Goal: Information Seeking & Learning: Compare options

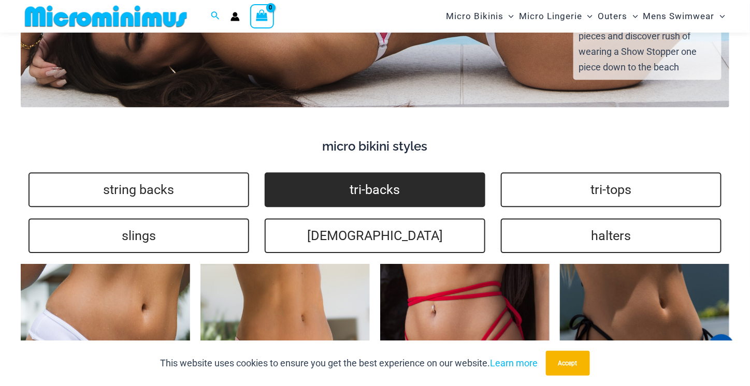
scroll to position [2481, 0]
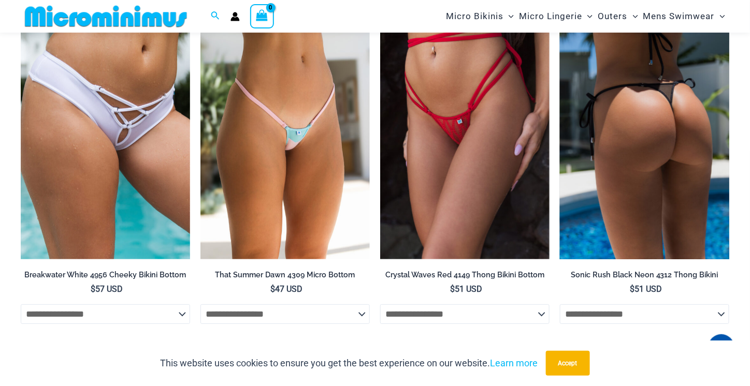
click at [663, 111] on img at bounding box center [644, 132] width 169 height 254
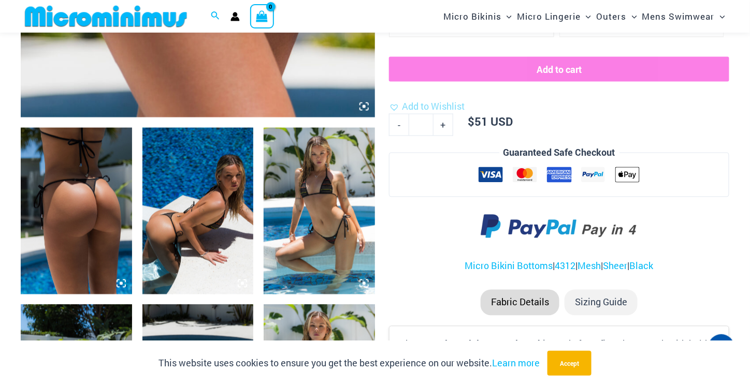
scroll to position [767, 0]
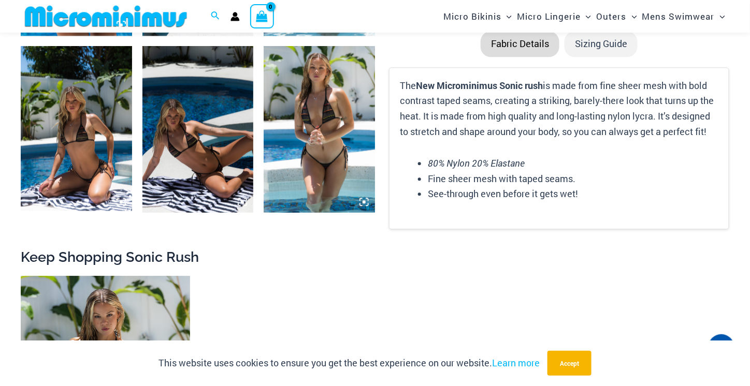
click at [238, 153] on img at bounding box center [197, 129] width 111 height 167
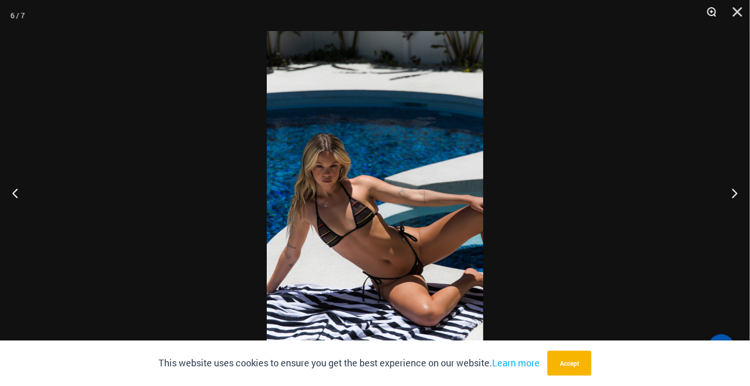
click at [710, 12] on button "Zoom" at bounding box center [708, 15] width 26 height 31
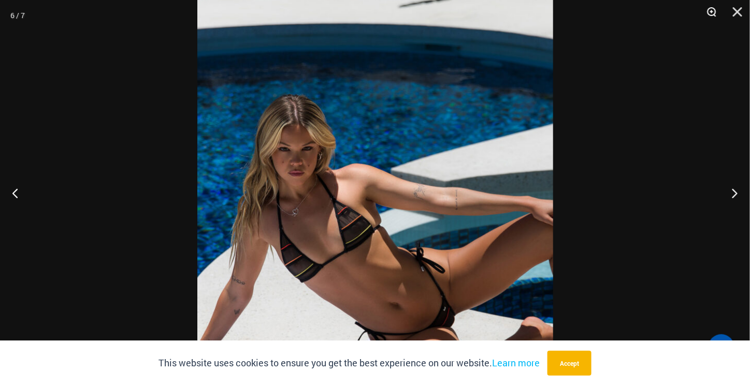
click at [713, 10] on button "Zoom" at bounding box center [708, 15] width 26 height 31
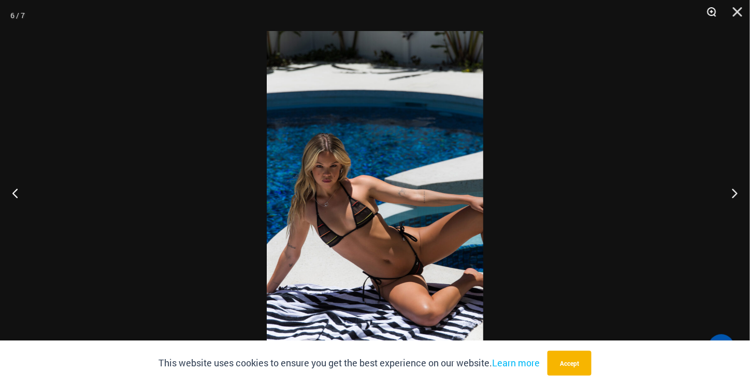
click at [713, 9] on button "Zoom" at bounding box center [708, 15] width 26 height 31
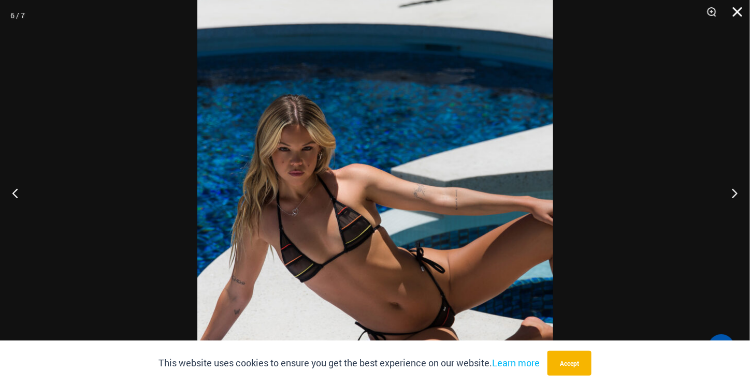
click at [741, 12] on button "Close" at bounding box center [734, 15] width 26 height 31
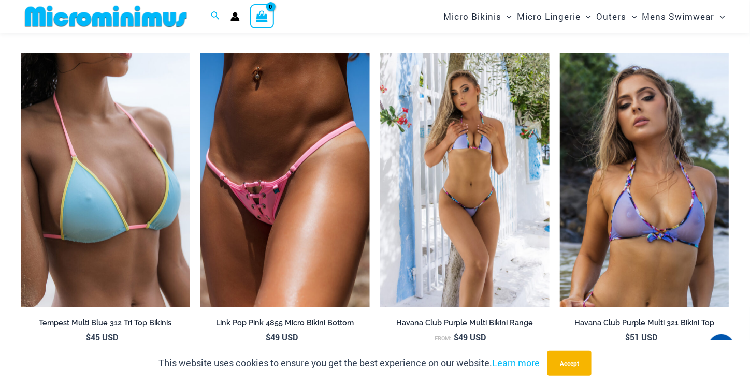
scroll to position [1803, 0]
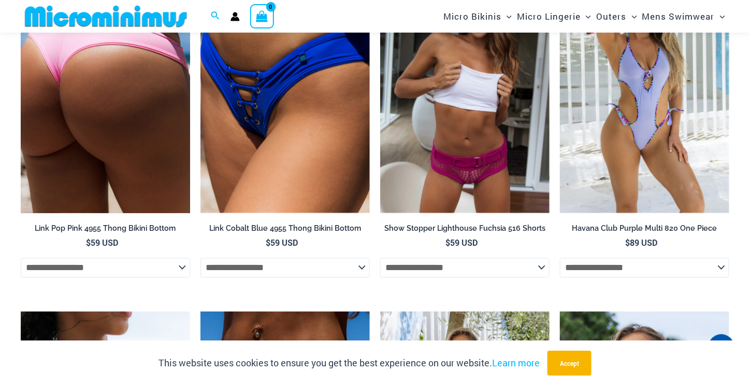
click at [71, 115] on img at bounding box center [105, 86] width 169 height 254
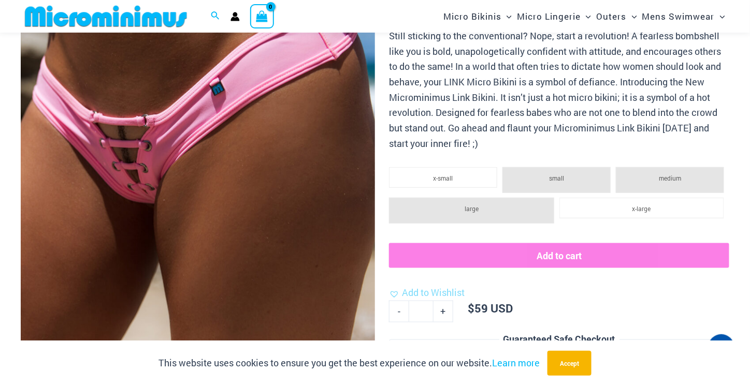
scroll to position [514, 0]
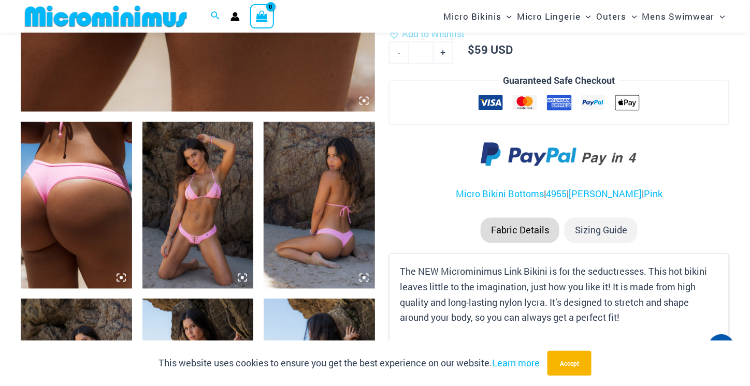
click at [226, 202] on img at bounding box center [197, 205] width 111 height 167
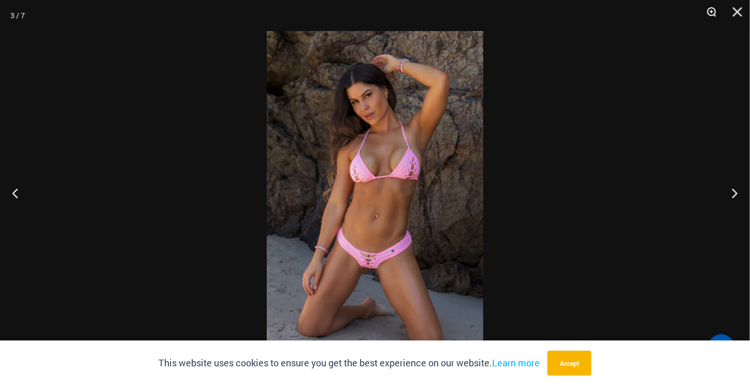
click at [714, 10] on button "Zoom" at bounding box center [708, 15] width 26 height 31
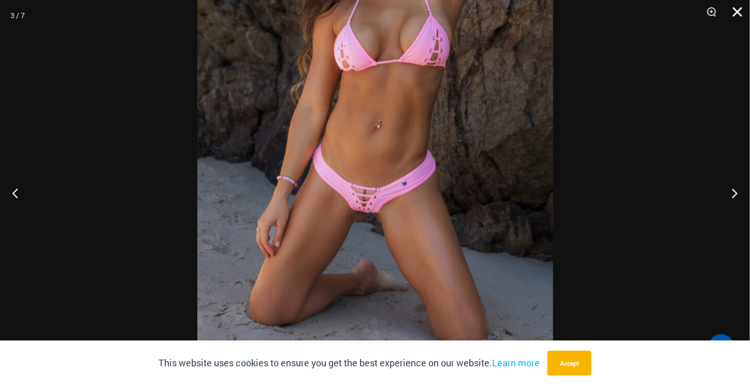
click at [733, 14] on button "Close" at bounding box center [734, 15] width 26 height 31
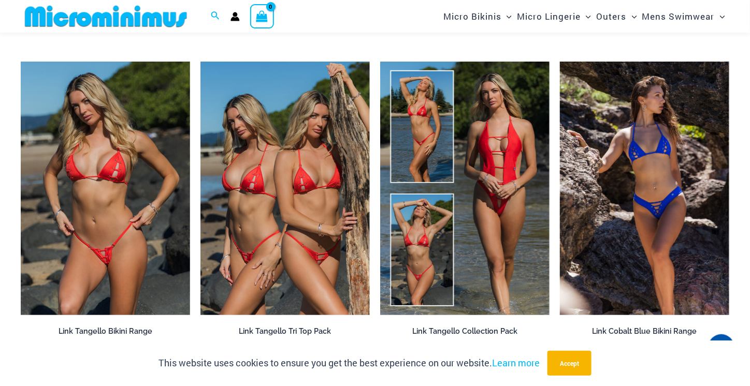
scroll to position [1032, 0]
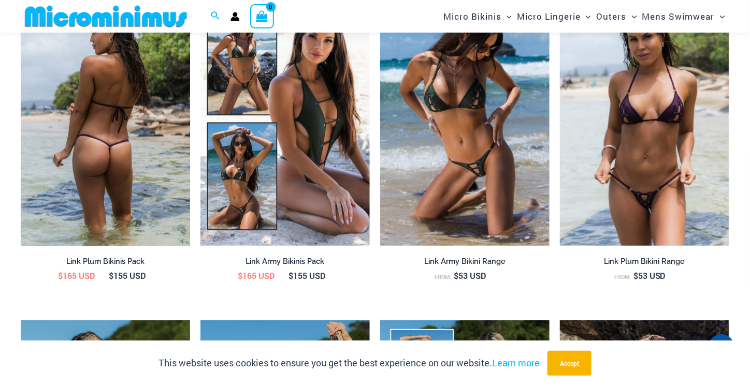
click at [150, 216] on img at bounding box center [105, 119] width 169 height 254
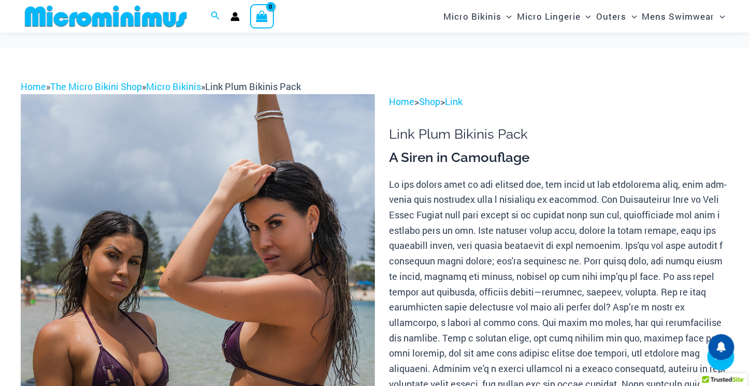
click at [291, 250] on img at bounding box center [198, 359] width 354 height 531
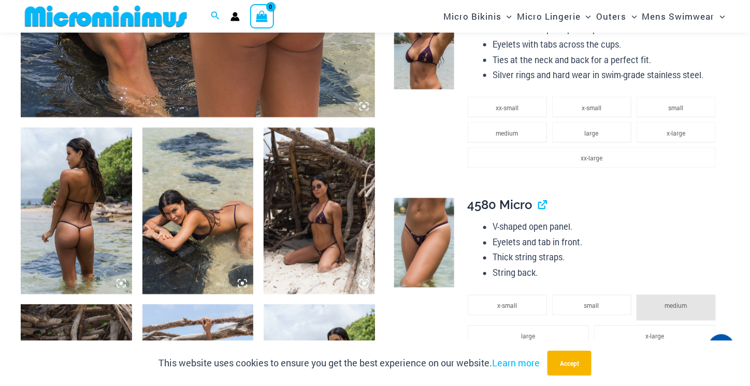
scroll to position [767, 0]
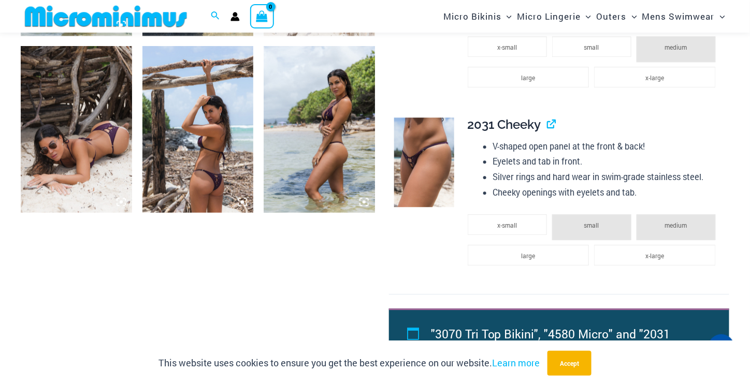
click at [236, 186] on img at bounding box center [197, 129] width 111 height 167
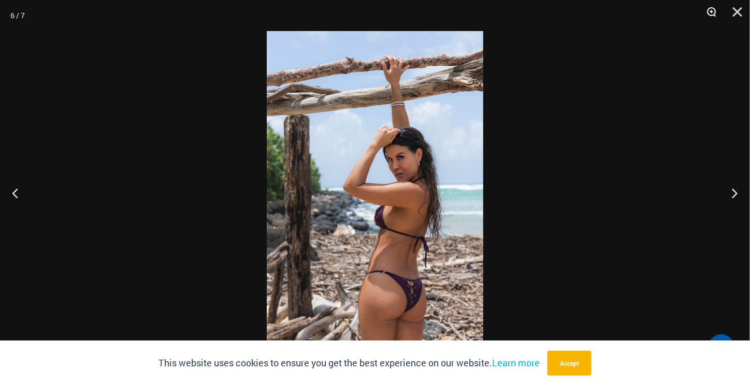
click at [713, 13] on button "Zoom" at bounding box center [708, 15] width 26 height 31
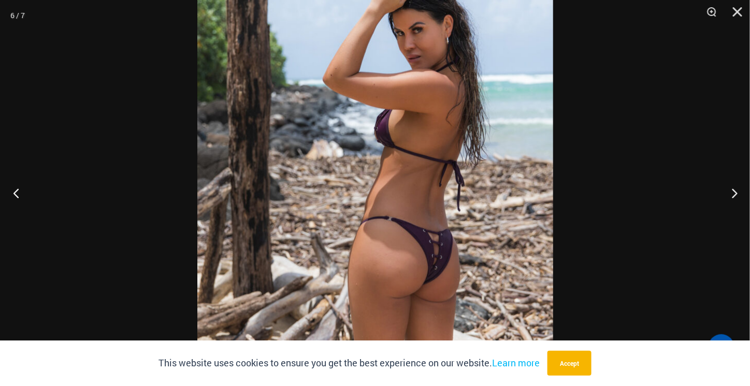
click at [14, 187] on button "Previous" at bounding box center [19, 193] width 39 height 52
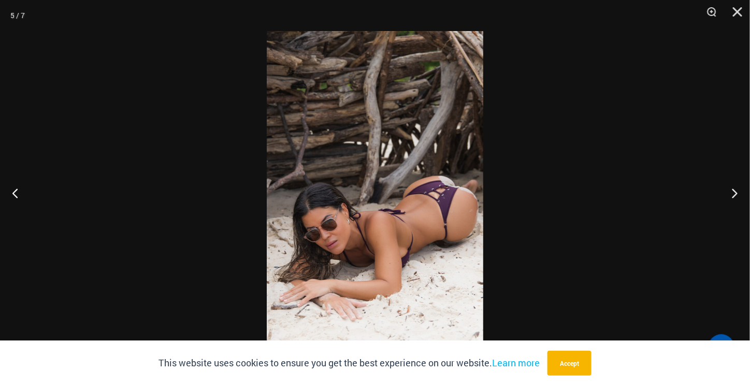
click at [445, 217] on img at bounding box center [375, 193] width 216 height 324
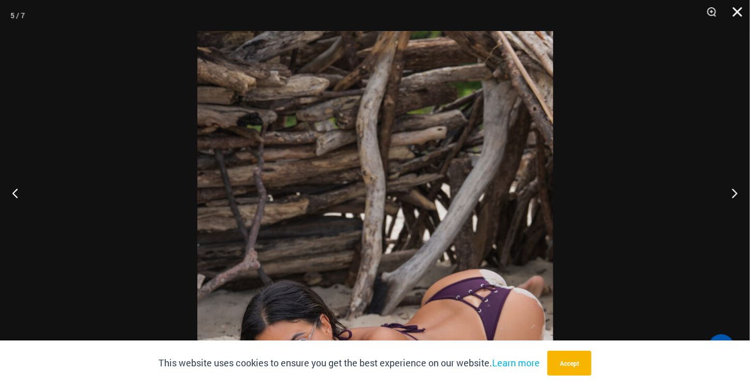
click at [738, 8] on button "Close" at bounding box center [734, 15] width 26 height 31
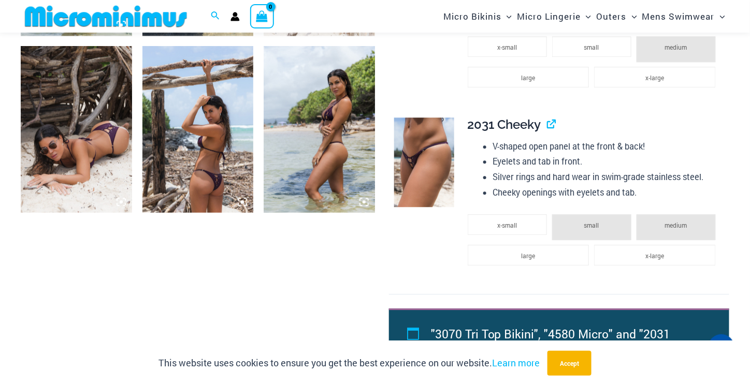
click at [216, 186] on img at bounding box center [197, 129] width 111 height 167
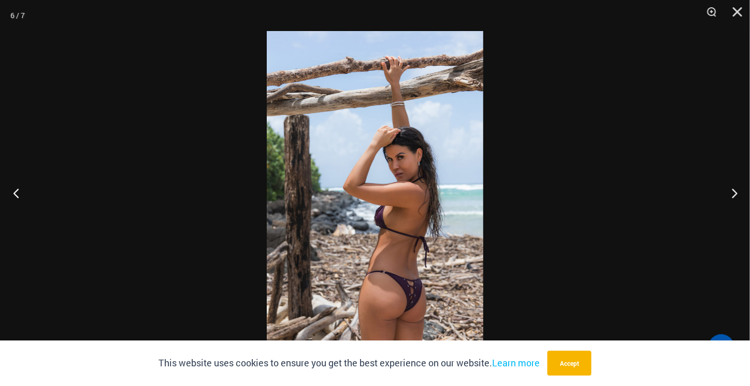
click at [15, 193] on button "Previous" at bounding box center [19, 193] width 39 height 52
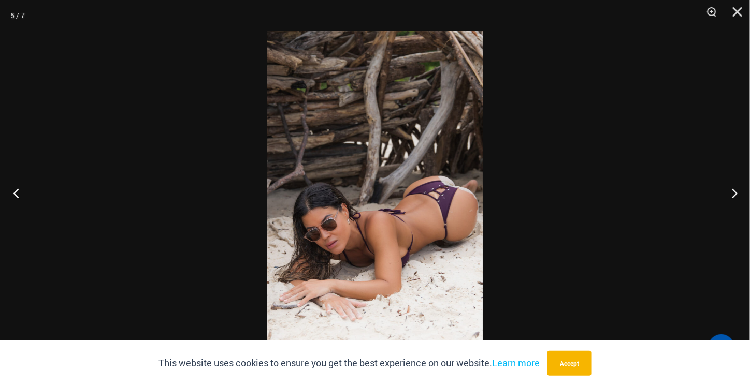
click at [16, 191] on button "Previous" at bounding box center [19, 193] width 39 height 52
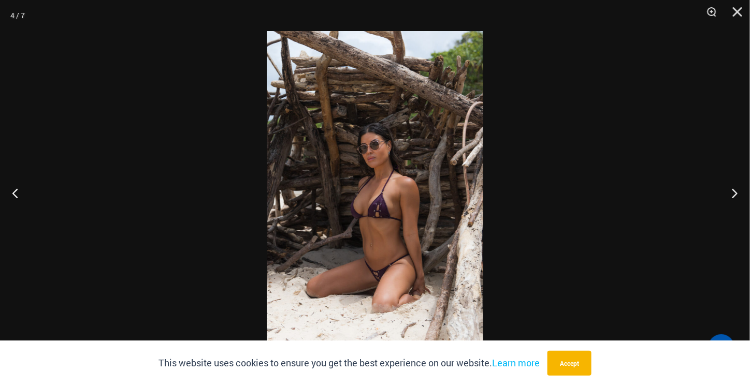
click at [404, 230] on img at bounding box center [375, 193] width 216 height 324
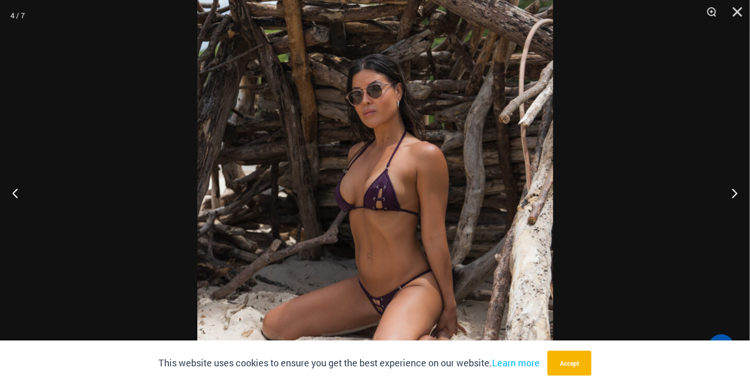
click at [404, 228] on img at bounding box center [375, 169] width 356 height 533
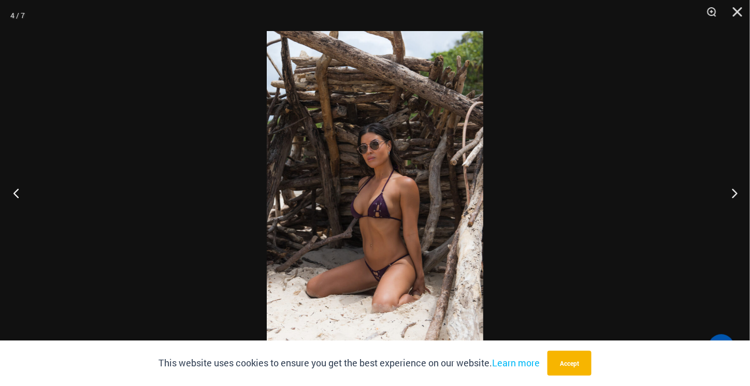
click at [16, 193] on button "Previous" at bounding box center [19, 193] width 39 height 52
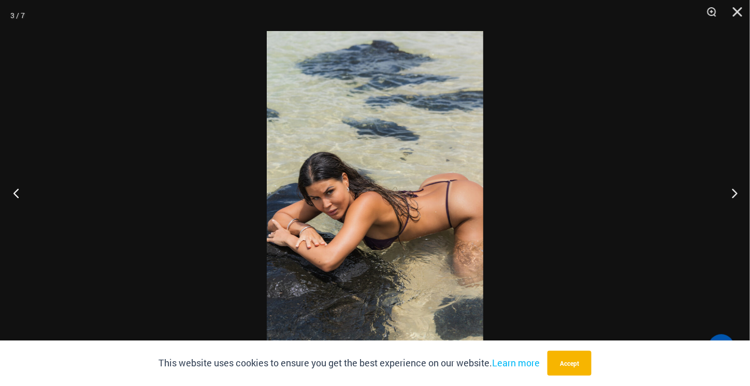
click at [17, 191] on button "Previous" at bounding box center [19, 193] width 39 height 52
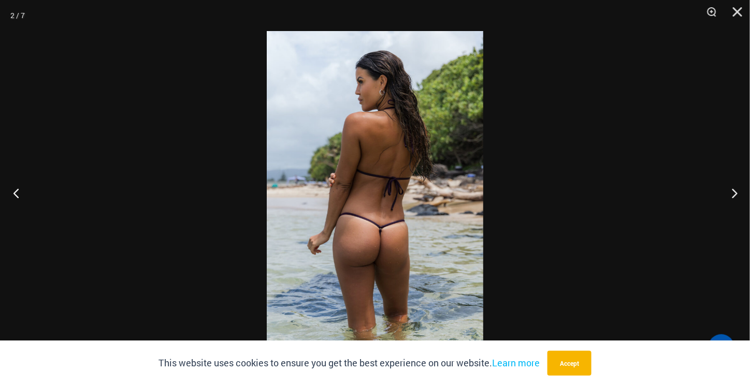
click at [17, 191] on button "Previous" at bounding box center [19, 193] width 39 height 52
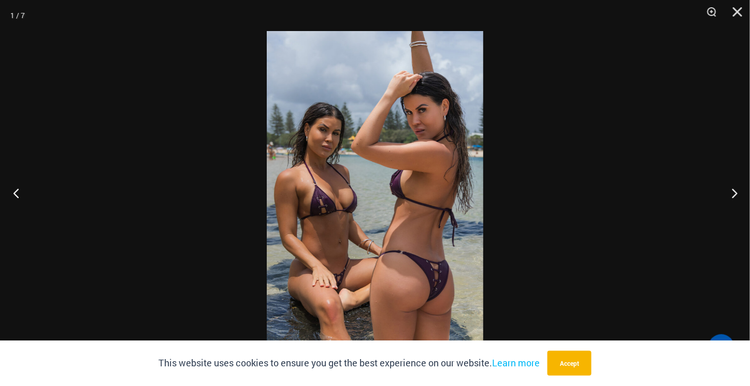
click at [17, 186] on button "Previous" at bounding box center [19, 193] width 39 height 52
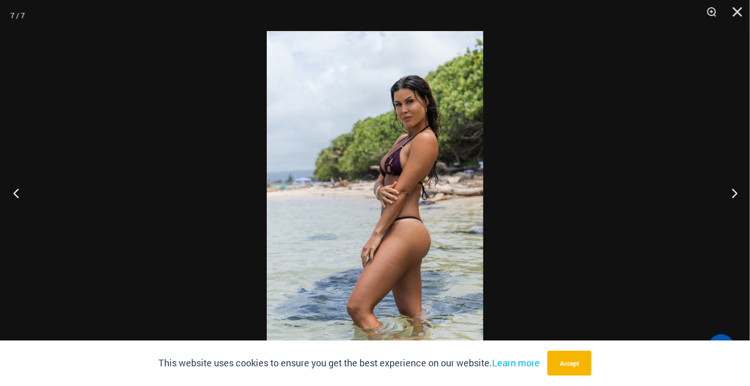
click at [17, 186] on button "Previous" at bounding box center [19, 193] width 39 height 52
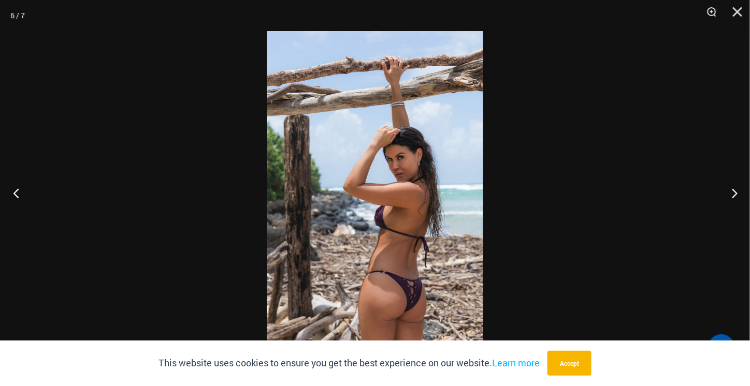
click at [17, 185] on button "Previous" at bounding box center [19, 193] width 39 height 52
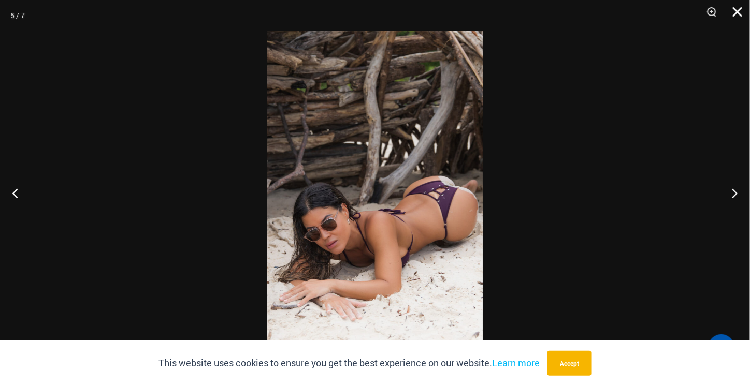
click at [736, 13] on button "Close" at bounding box center [734, 15] width 26 height 31
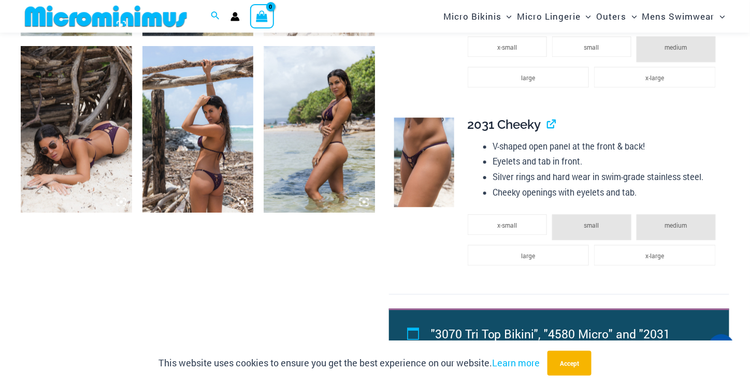
click at [227, 186] on img at bounding box center [197, 129] width 111 height 167
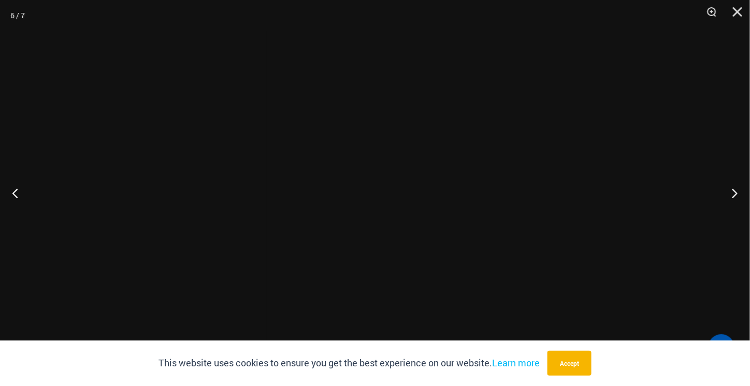
click at [223, 181] on div at bounding box center [375, 193] width 750 height 386
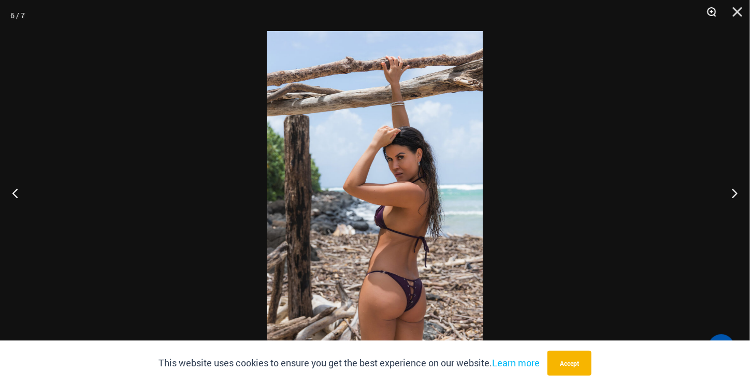
click at [713, 11] on button "Zoom" at bounding box center [708, 15] width 26 height 31
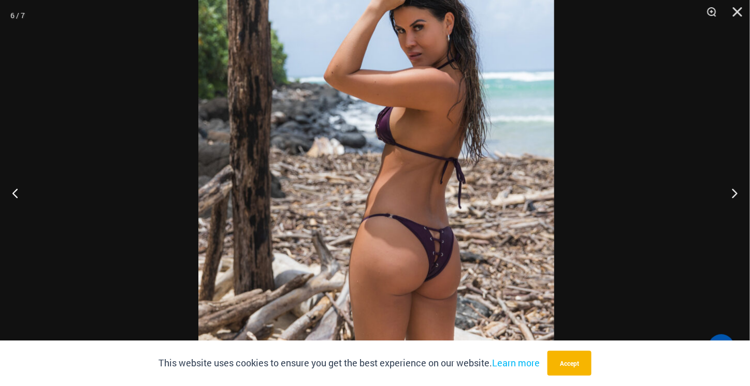
click at [666, 61] on div at bounding box center [375, 193] width 750 height 386
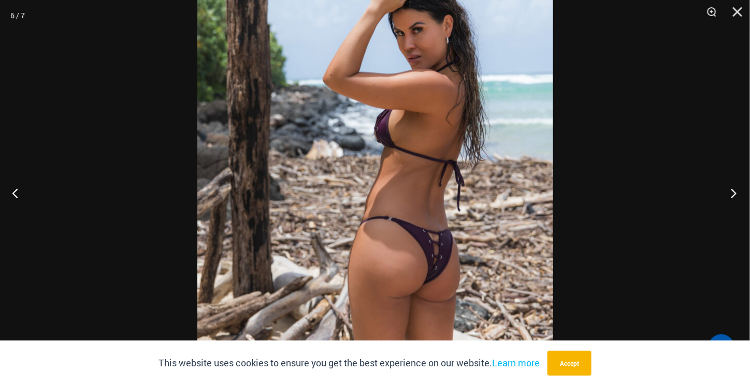
click at [733, 194] on button "Next" at bounding box center [730, 193] width 39 height 52
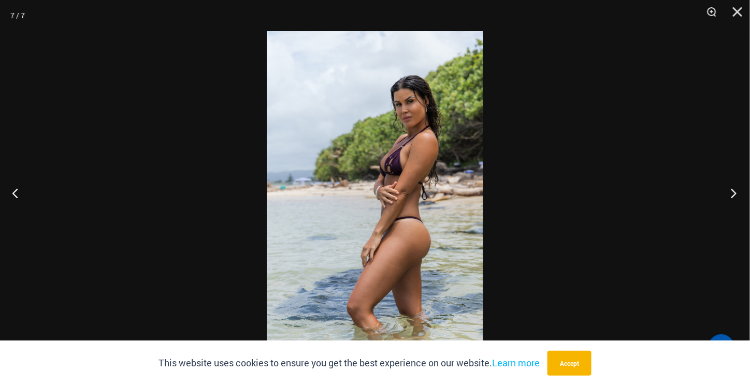
click at [732, 194] on button "Next" at bounding box center [730, 193] width 39 height 52
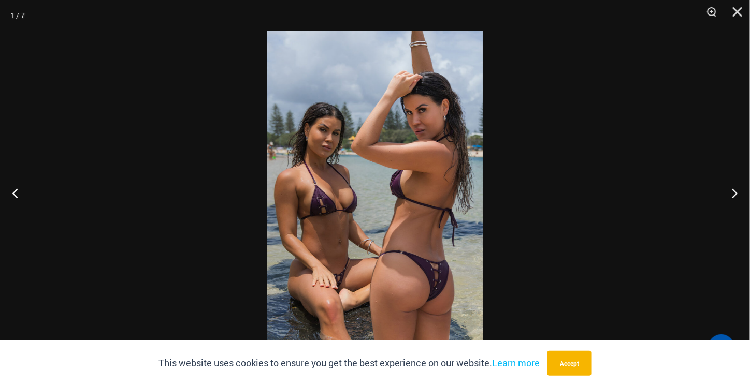
scroll to position [1597, 0]
click at [731, 194] on button "Next" at bounding box center [730, 193] width 39 height 52
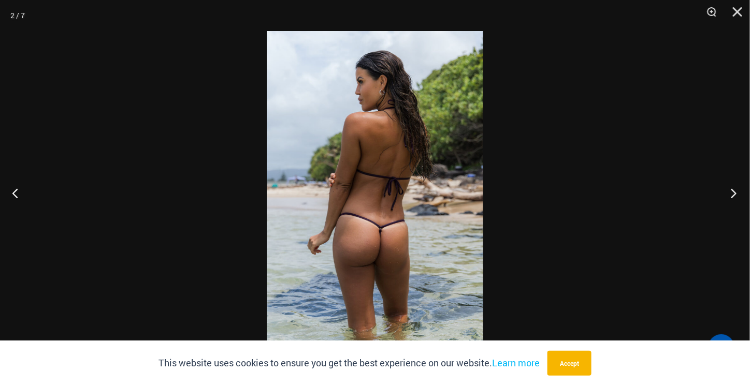
click at [732, 192] on button "Next" at bounding box center [730, 193] width 39 height 52
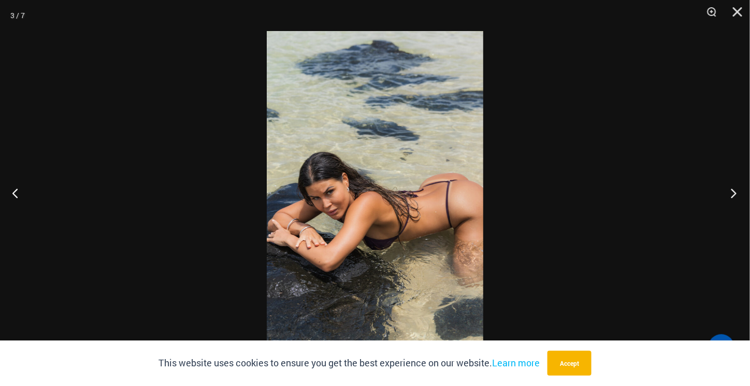
click at [732, 190] on button "Next" at bounding box center [730, 193] width 39 height 52
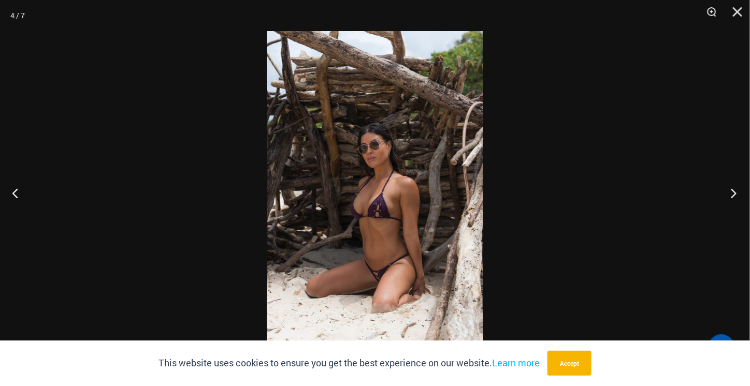
click at [732, 189] on button "Next" at bounding box center [730, 193] width 39 height 52
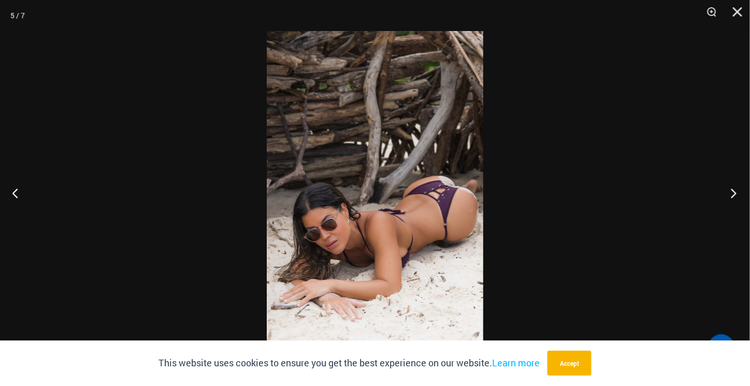
click at [732, 187] on button "Next" at bounding box center [730, 193] width 39 height 52
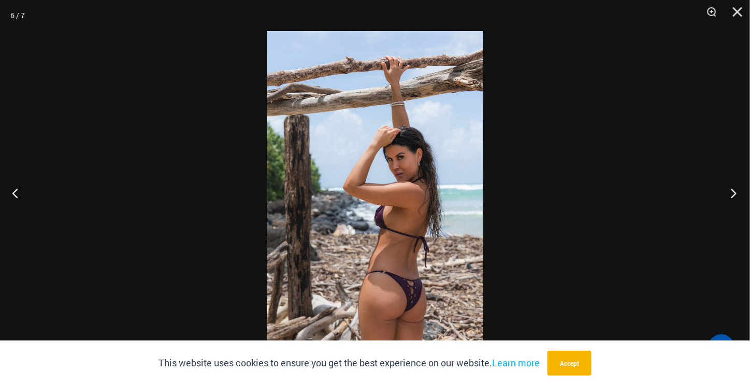
click at [732, 186] on button "Next" at bounding box center [730, 193] width 39 height 52
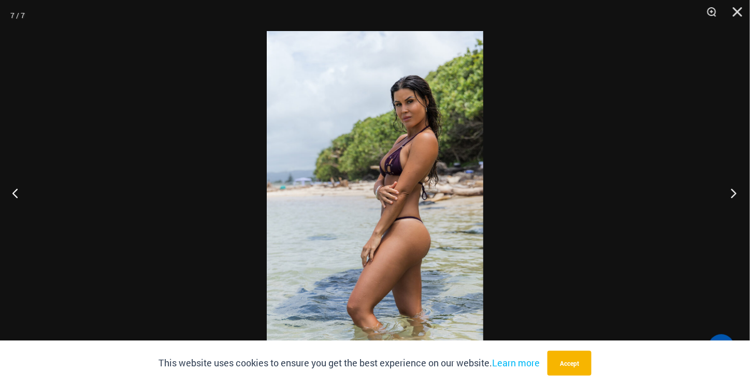
click at [732, 186] on button "Next" at bounding box center [730, 193] width 39 height 52
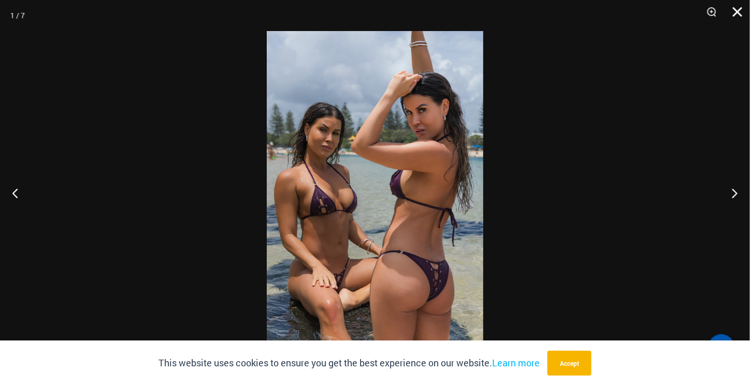
click at [738, 10] on button "Close" at bounding box center [734, 15] width 26 height 31
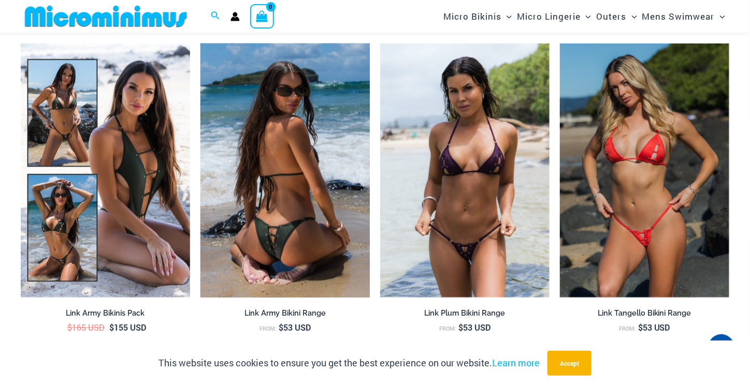
click at [310, 227] on img at bounding box center [284, 170] width 169 height 254
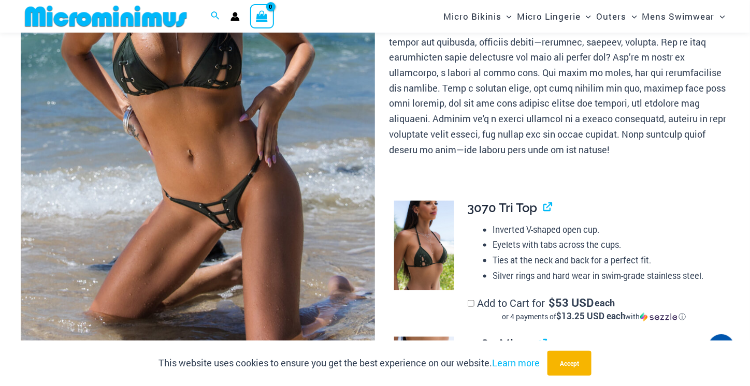
scroll to position [266, 0]
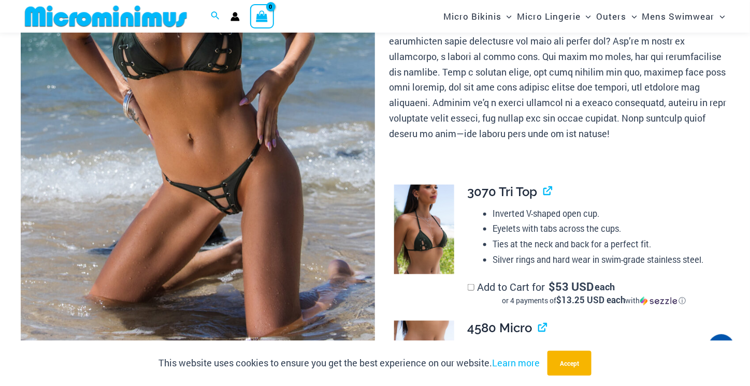
click at [220, 197] on img at bounding box center [198, 93] width 354 height 531
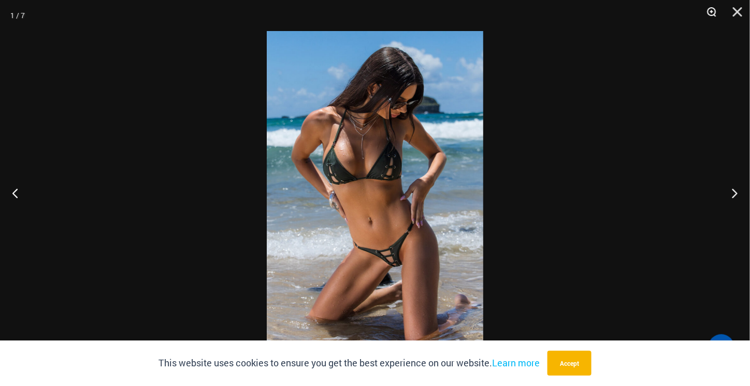
click at [714, 9] on button "Zoom" at bounding box center [708, 15] width 26 height 31
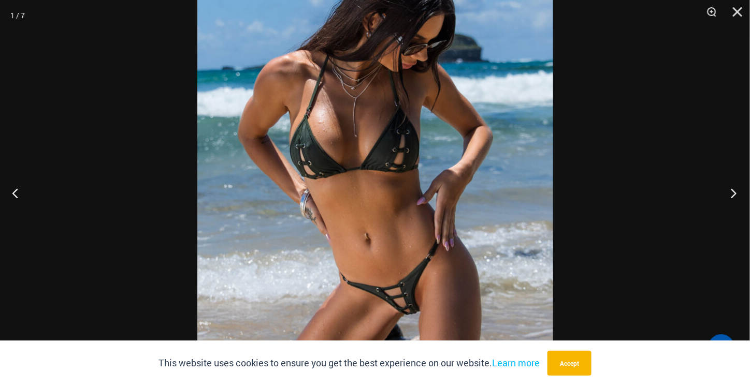
click at [735, 191] on button "Next" at bounding box center [730, 193] width 39 height 52
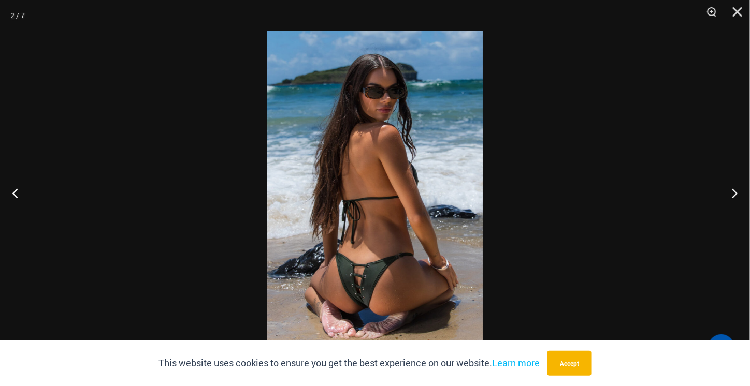
click at [413, 248] on img at bounding box center [375, 193] width 216 height 324
click at [413, 247] on img at bounding box center [375, 193] width 216 height 324
click at [412, 240] on img at bounding box center [375, 193] width 216 height 324
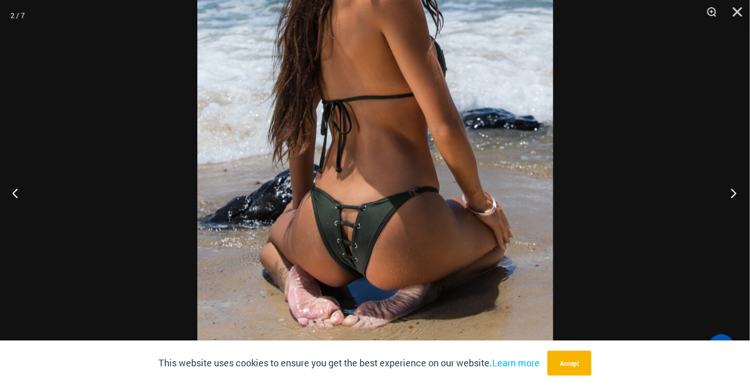
click at [737, 193] on button "Next" at bounding box center [730, 193] width 39 height 52
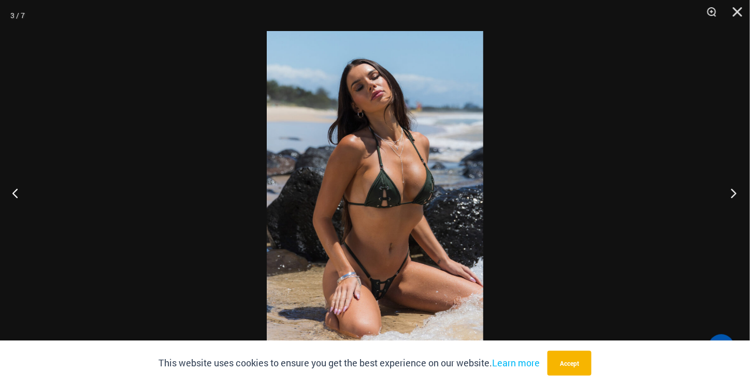
click at [731, 191] on button "Next" at bounding box center [730, 193] width 39 height 52
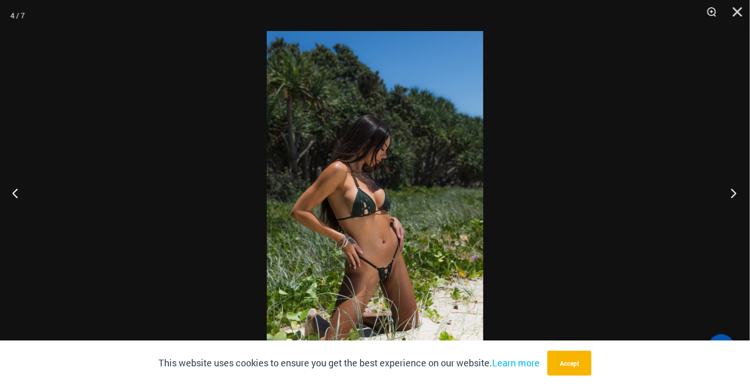
click at [731, 189] on button "Next" at bounding box center [730, 193] width 39 height 52
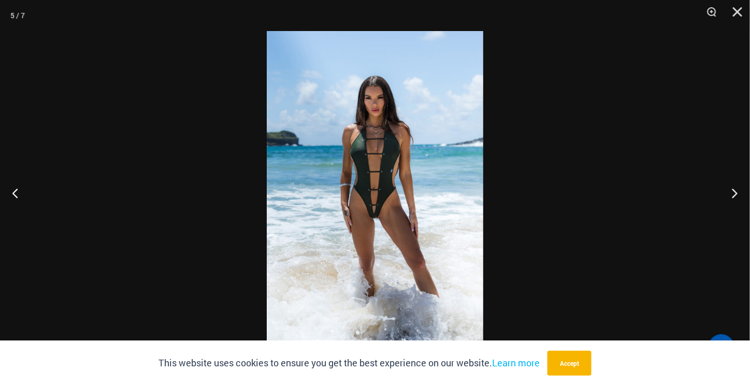
click at [382, 166] on img at bounding box center [375, 193] width 216 height 324
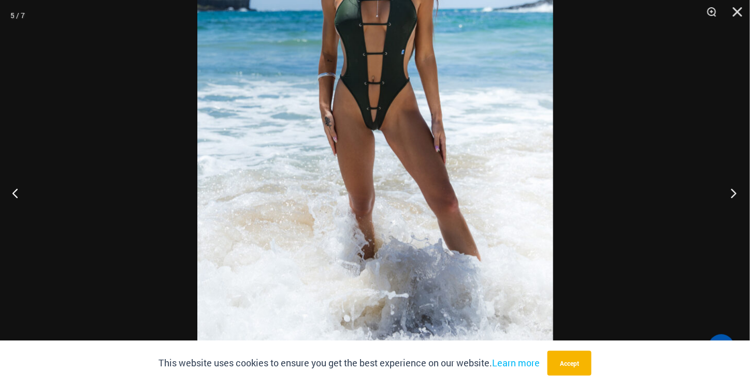
click at [735, 195] on button "Next" at bounding box center [730, 193] width 39 height 52
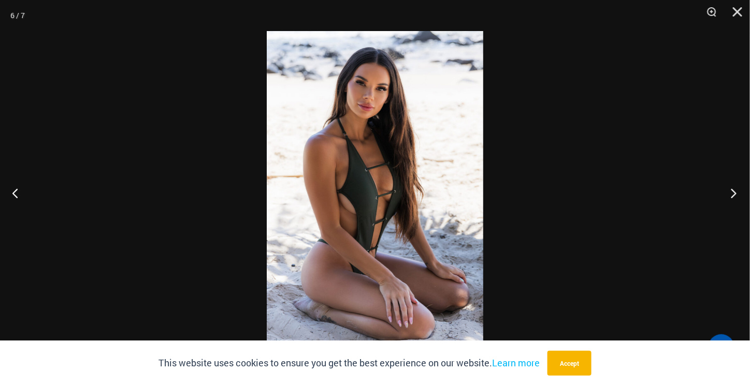
click at [735, 195] on button "Next" at bounding box center [730, 193] width 39 height 52
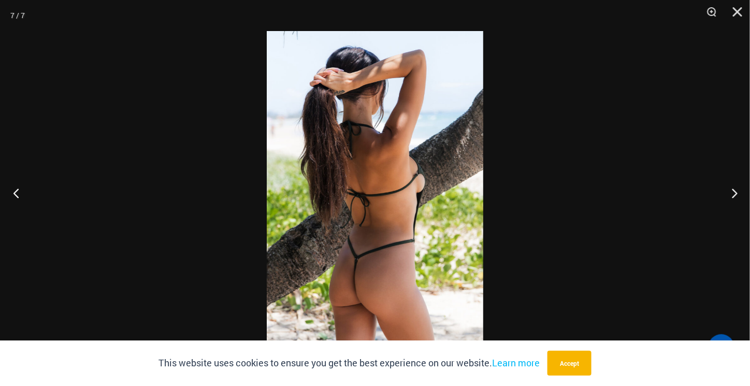
click at [20, 191] on button "Previous" at bounding box center [19, 193] width 39 height 52
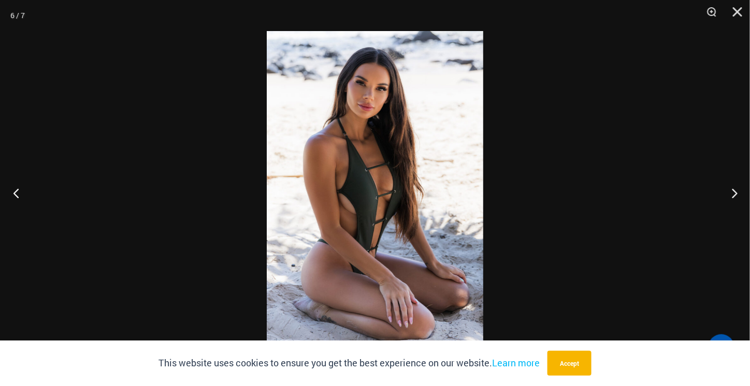
click at [20, 191] on button "Previous" at bounding box center [19, 193] width 39 height 52
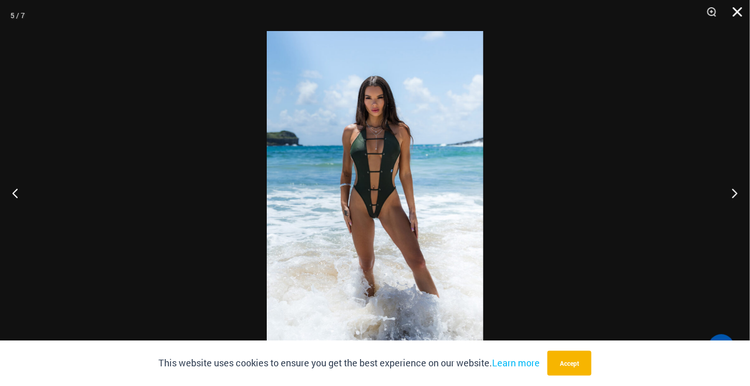
click at [736, 12] on button "Close" at bounding box center [734, 15] width 26 height 31
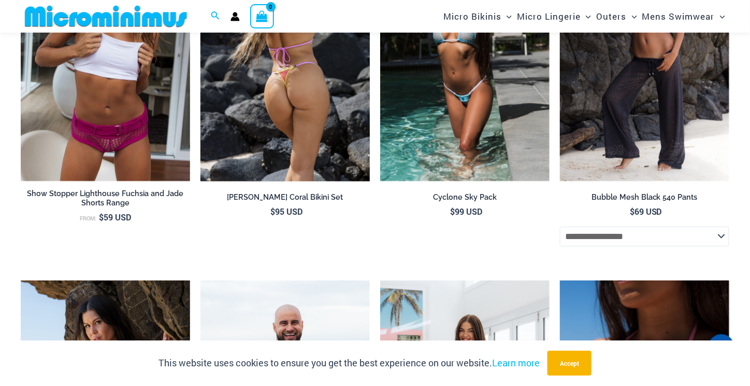
scroll to position [2596, 0]
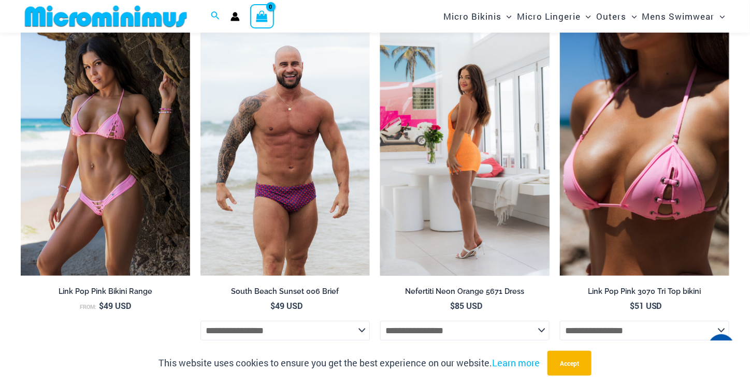
click at [487, 172] on img at bounding box center [464, 149] width 169 height 254
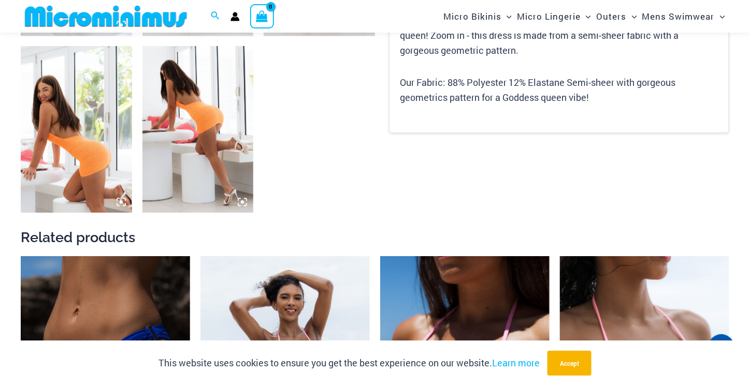
scroll to position [1026, 0]
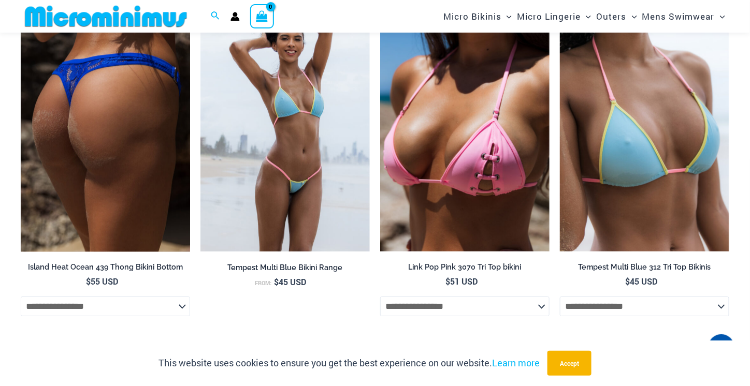
click at [97, 157] on img at bounding box center [105, 124] width 169 height 254
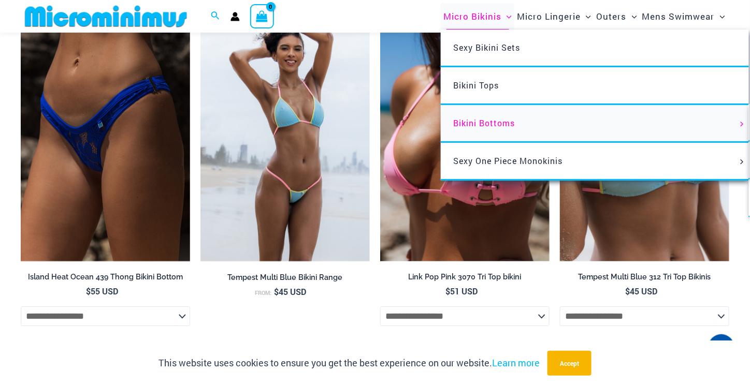
click at [481, 124] on span "Bikini Bottoms" at bounding box center [484, 123] width 62 height 11
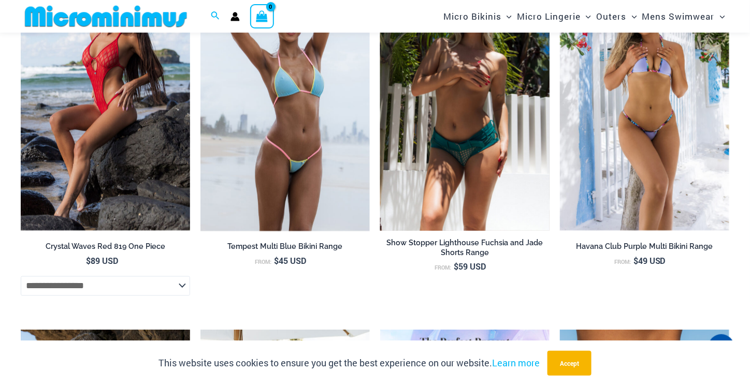
scroll to position [2062, 0]
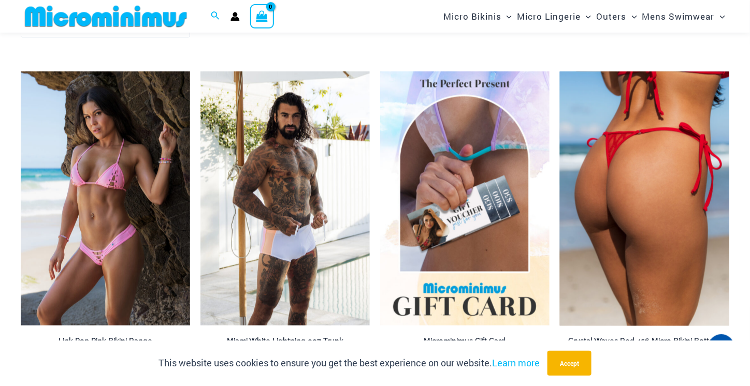
click at [647, 198] on img at bounding box center [644, 198] width 169 height 254
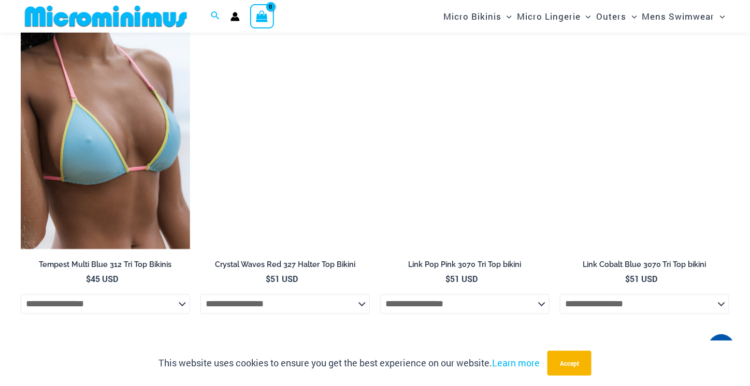
scroll to position [3097, 0]
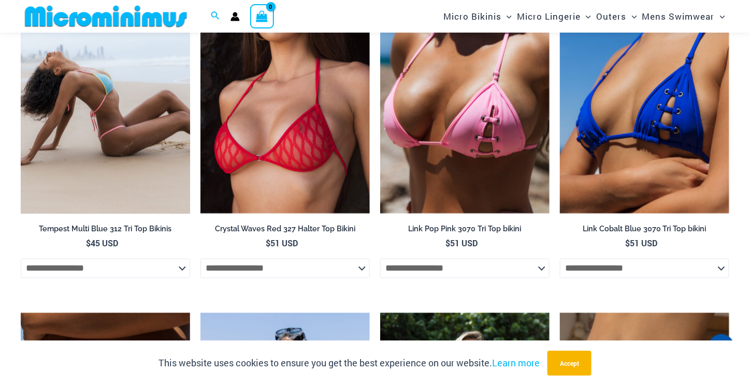
click at [126, 155] on img at bounding box center [105, 87] width 169 height 254
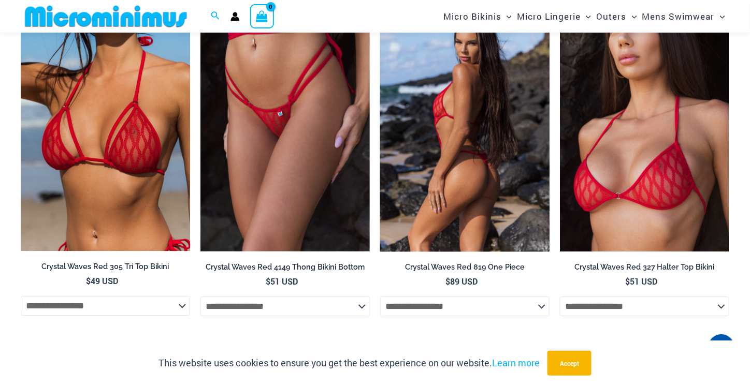
scroll to position [1285, 0]
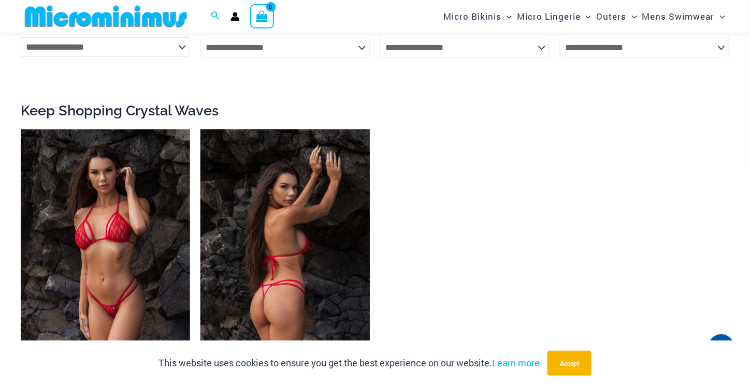
click at [324, 245] on img at bounding box center [284, 256] width 169 height 254
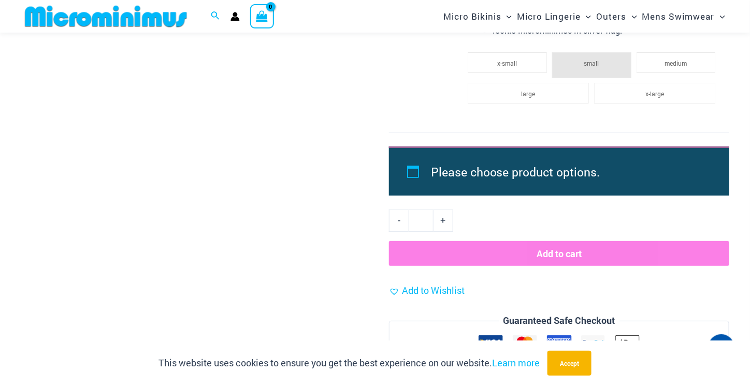
scroll to position [1544, 0]
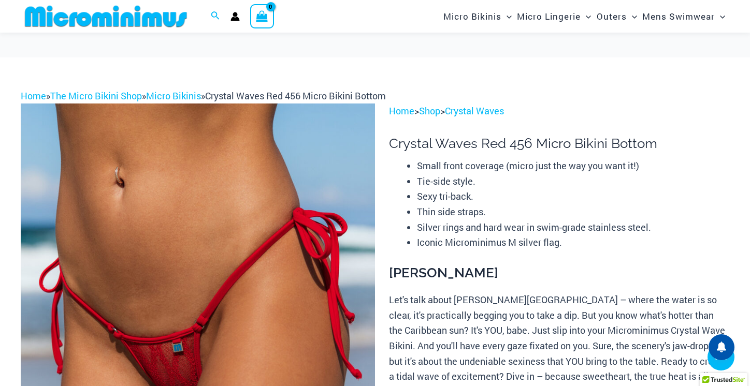
scroll to position [1272, 0]
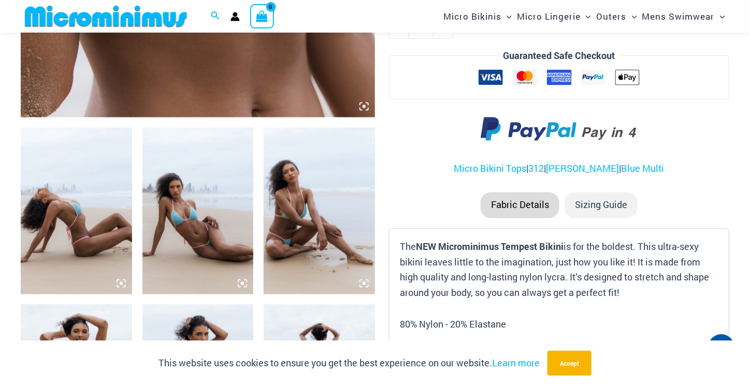
scroll to position [767, 0]
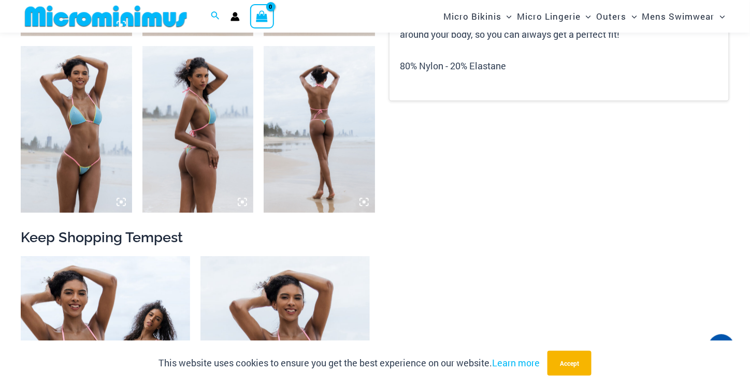
click at [338, 134] on img at bounding box center [319, 129] width 111 height 167
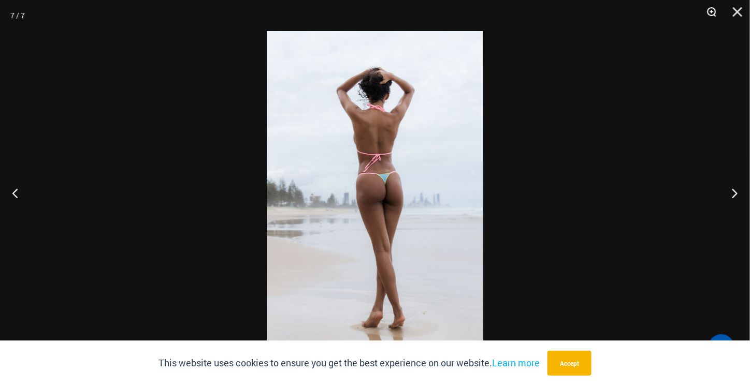
click at [713, 10] on button "Zoom" at bounding box center [708, 15] width 26 height 31
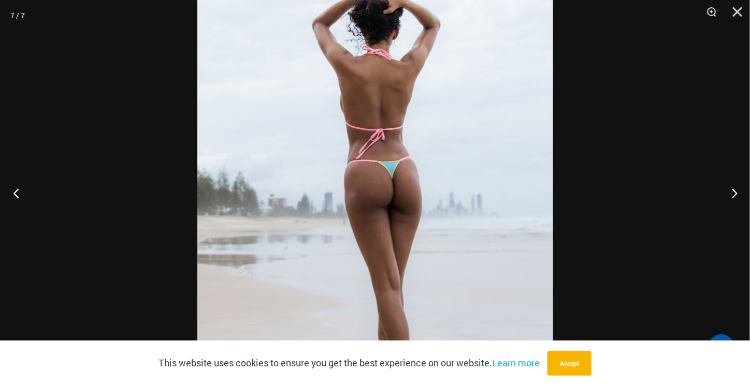
click at [22, 193] on button "Previous" at bounding box center [19, 193] width 39 height 52
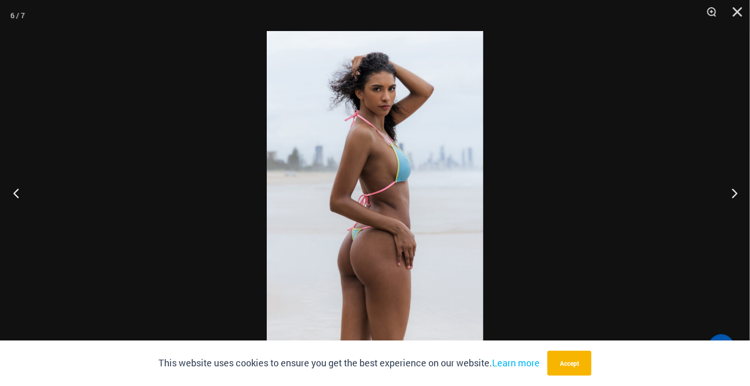
click at [23, 193] on button "Previous" at bounding box center [19, 193] width 39 height 52
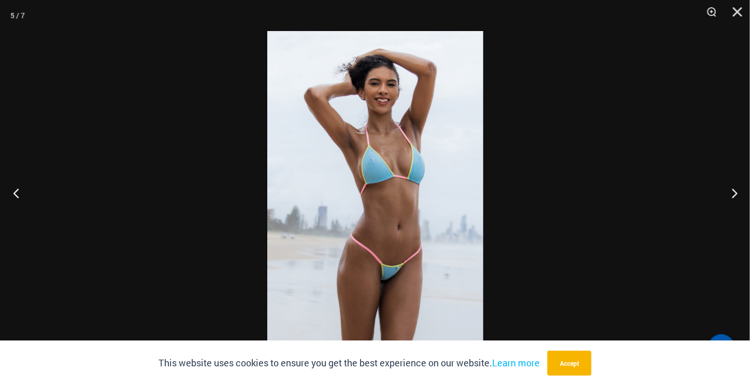
click at [21, 190] on button "Previous" at bounding box center [19, 193] width 39 height 52
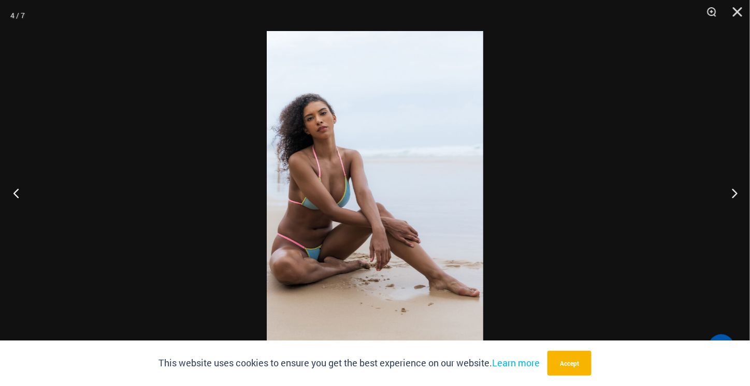
click at [21, 188] on button "Previous" at bounding box center [19, 193] width 39 height 52
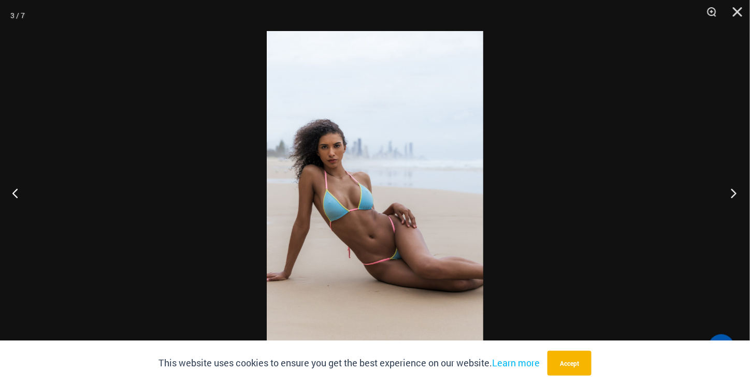
click at [731, 192] on button "Next" at bounding box center [730, 193] width 39 height 52
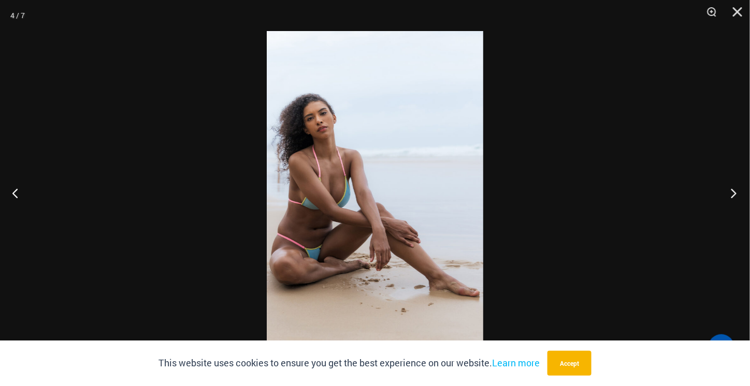
click at [731, 192] on button "Next" at bounding box center [730, 193] width 39 height 52
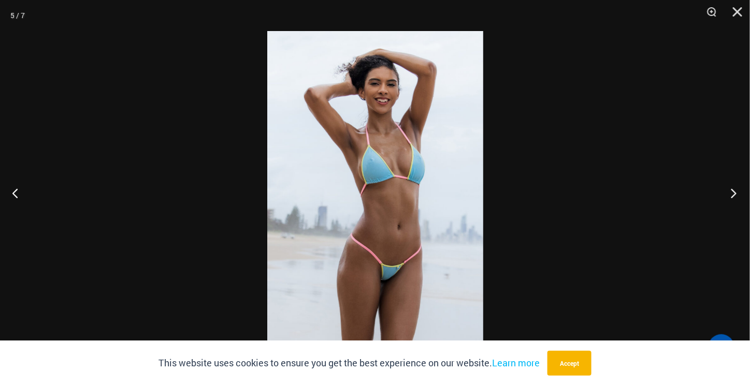
click at [731, 192] on button "Next" at bounding box center [730, 193] width 39 height 52
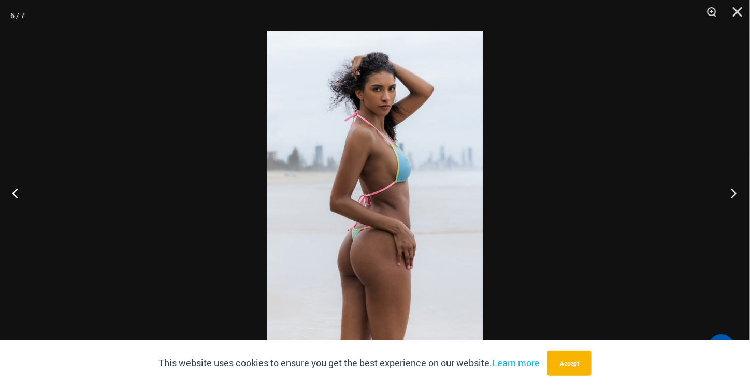
click at [731, 192] on button "Next" at bounding box center [730, 193] width 39 height 52
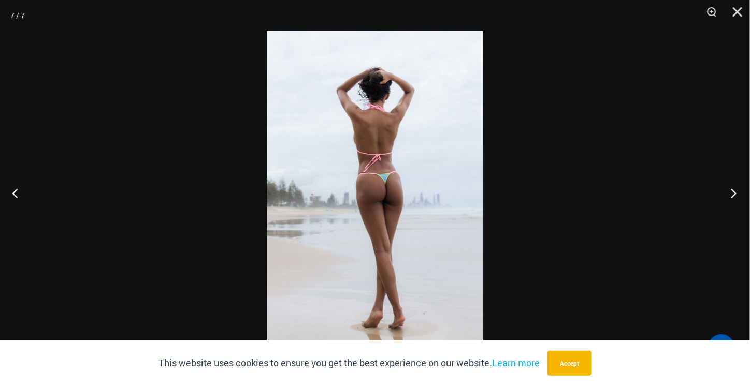
click at [731, 192] on button "Next" at bounding box center [730, 193] width 39 height 52
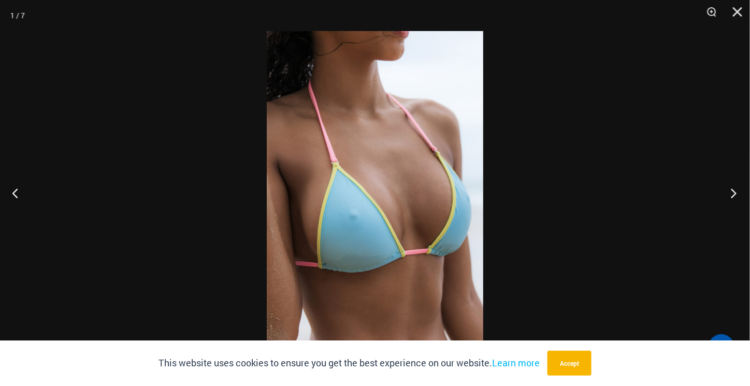
click at [731, 192] on button "Next" at bounding box center [730, 193] width 39 height 52
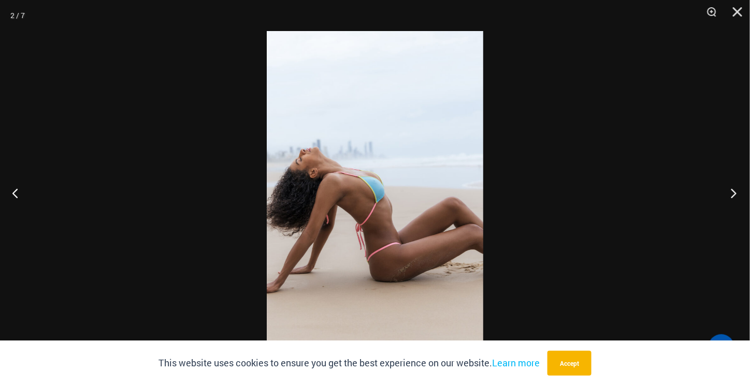
click at [731, 192] on button "Next" at bounding box center [730, 193] width 39 height 52
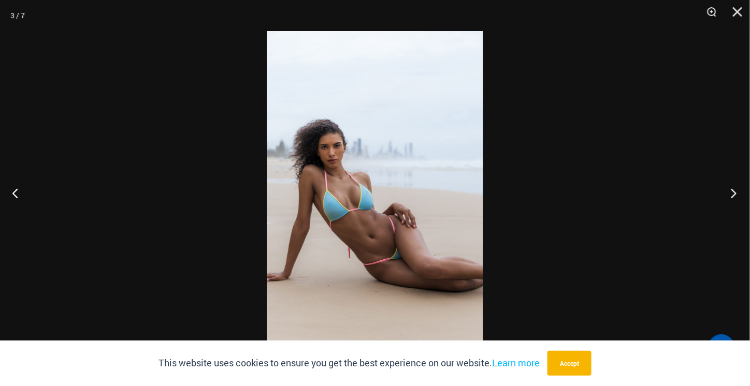
click at [731, 192] on button "Next" at bounding box center [730, 193] width 39 height 52
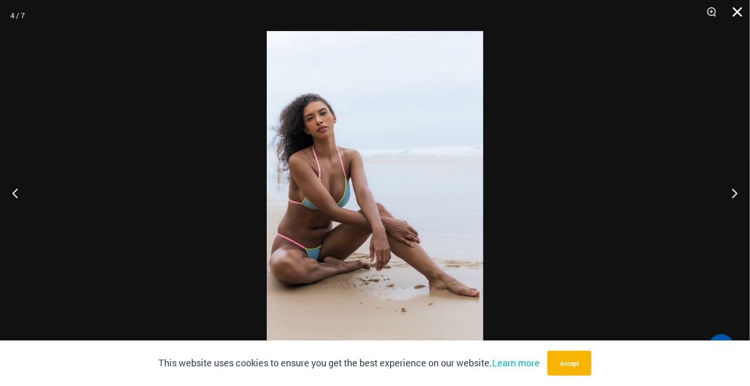
click at [742, 14] on button "Close" at bounding box center [734, 15] width 26 height 31
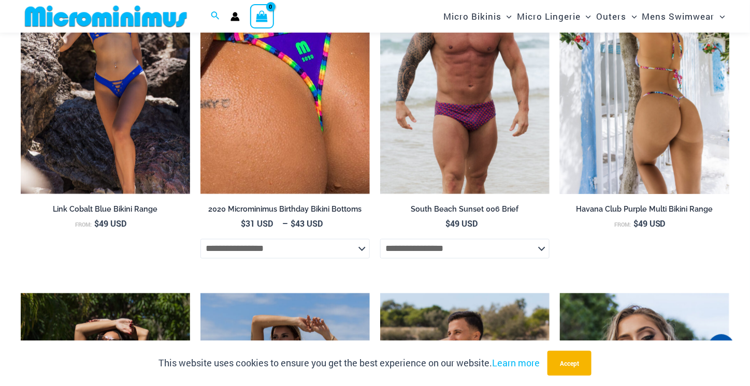
scroll to position [2062, 0]
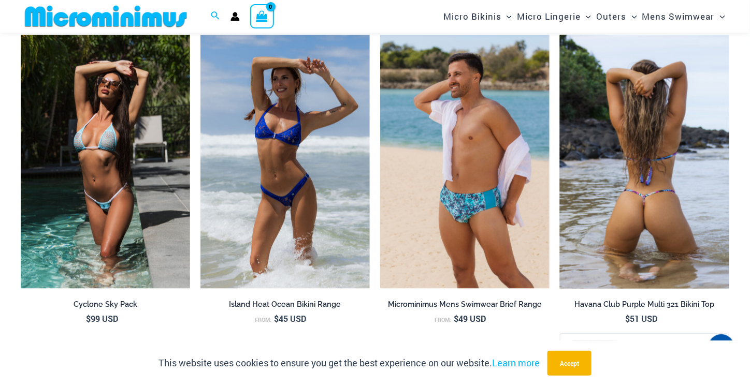
click at [696, 249] on img at bounding box center [644, 162] width 169 height 254
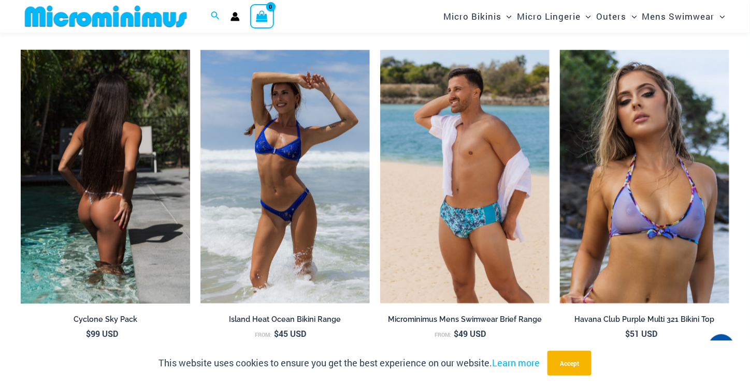
click at [127, 194] on img at bounding box center [105, 177] width 169 height 254
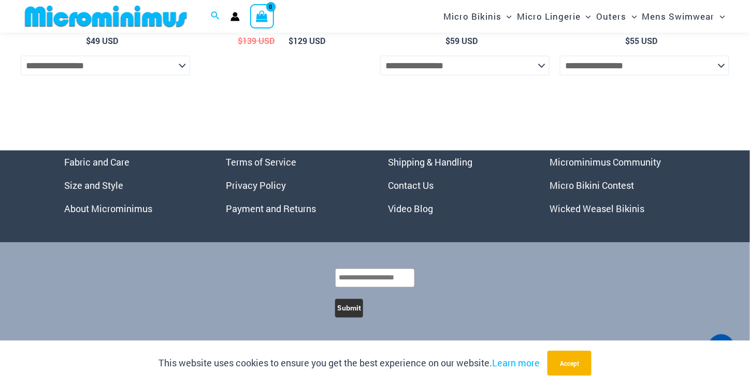
scroll to position [2799, 0]
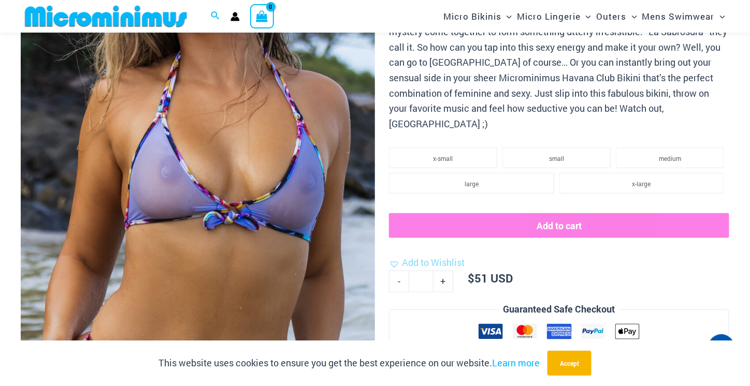
scroll to position [518, 0]
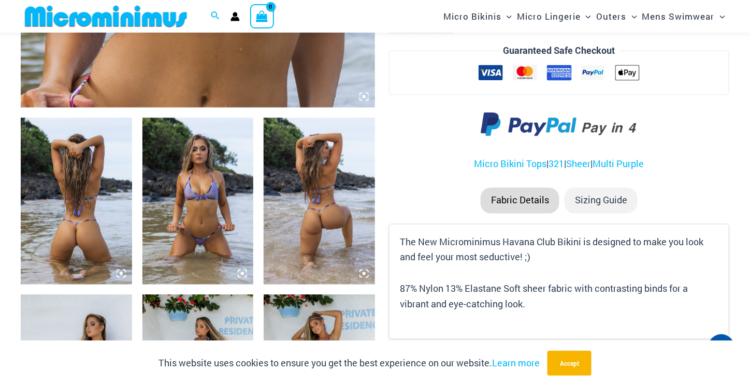
click at [218, 233] on img at bounding box center [197, 201] width 111 height 167
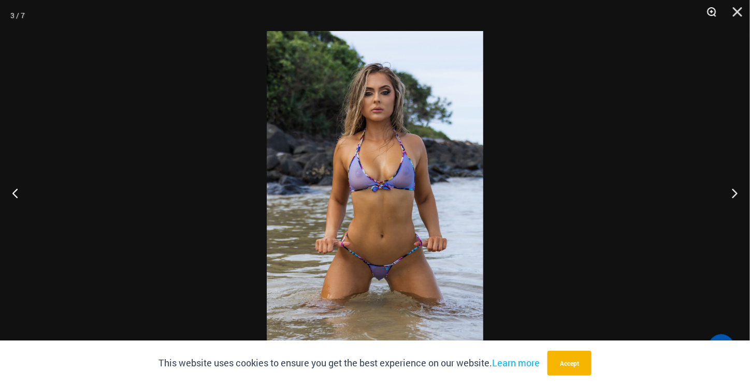
click at [713, 15] on button "Zoom" at bounding box center [708, 15] width 26 height 31
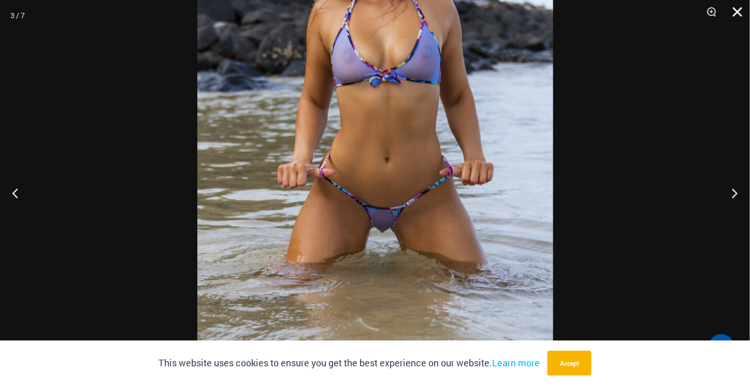
click at [742, 14] on button "Close" at bounding box center [734, 15] width 26 height 31
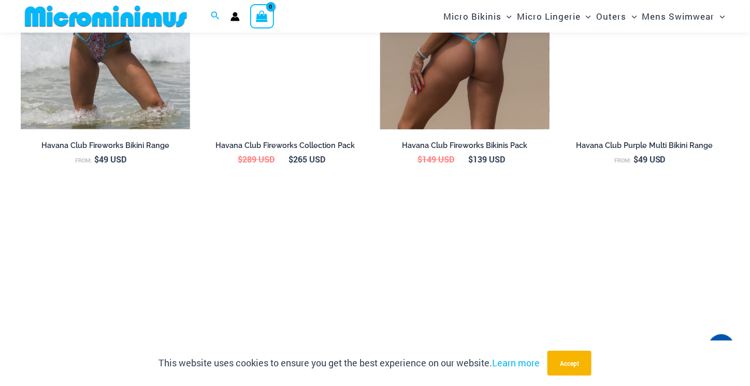
scroll to position [1295, 0]
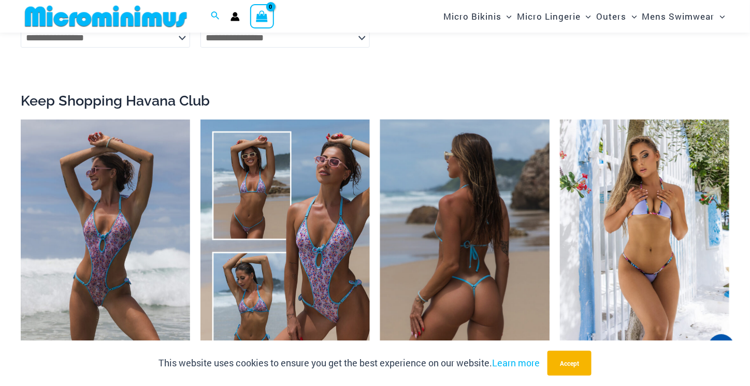
click at [500, 240] on img at bounding box center [464, 247] width 169 height 254
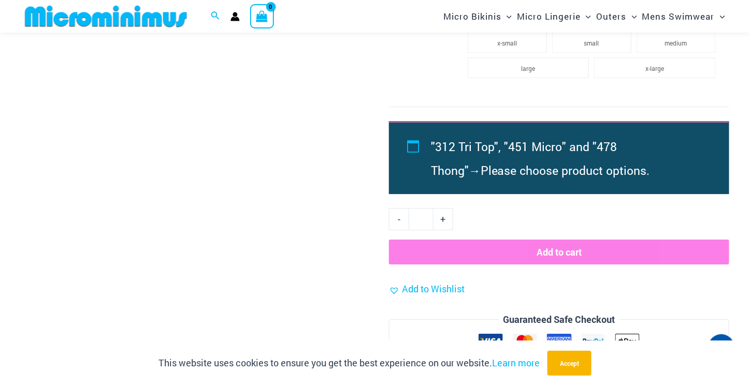
scroll to position [1285, 0]
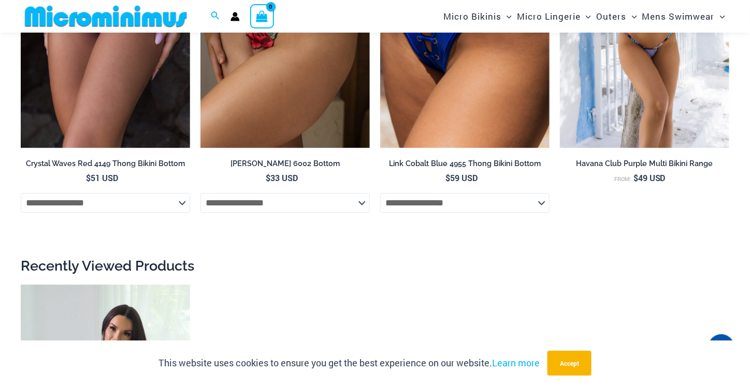
scroll to position [3871, 0]
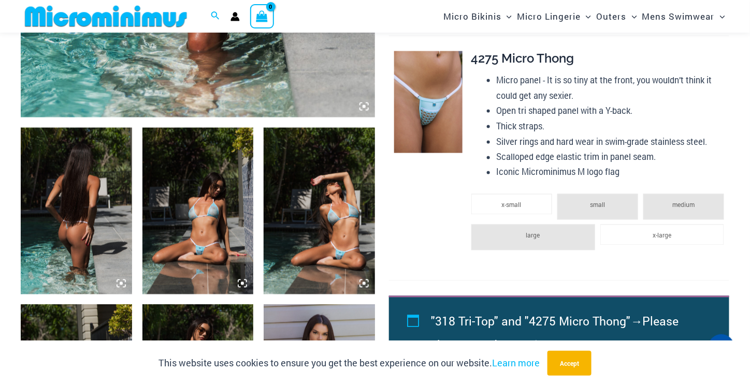
scroll to position [767, 0]
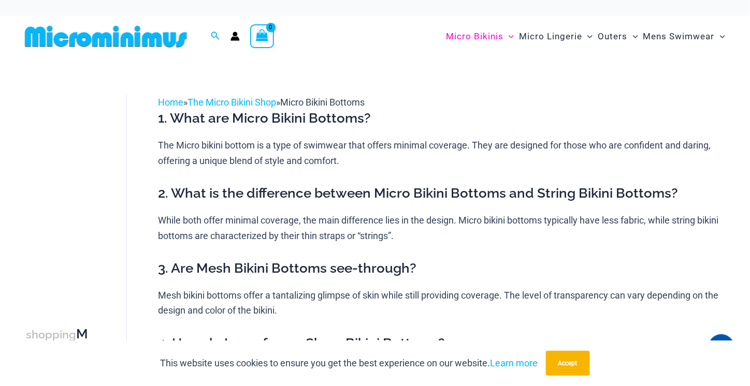
scroll to position [518, 0]
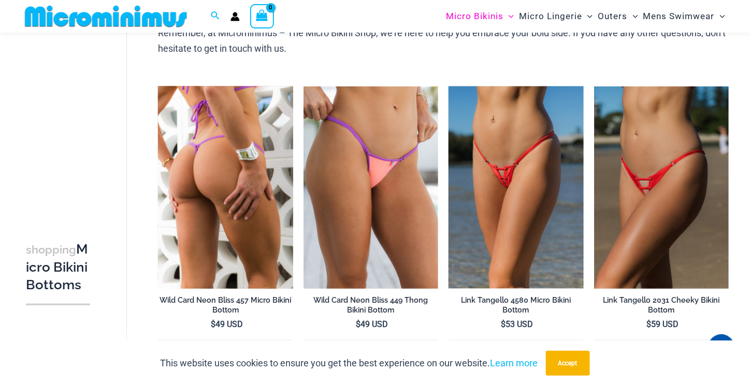
click at [235, 206] on img at bounding box center [225, 187] width 135 height 202
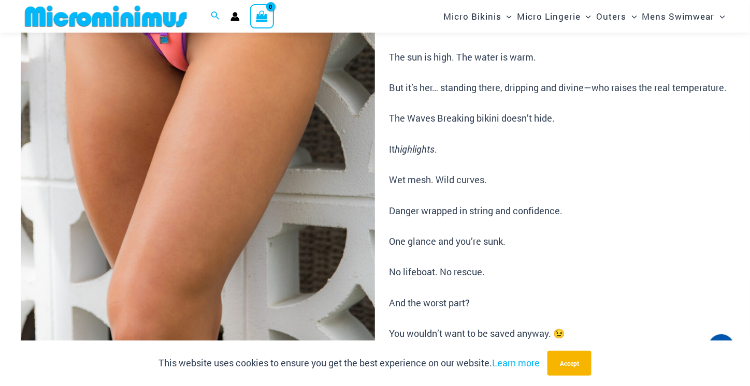
scroll to position [508, 0]
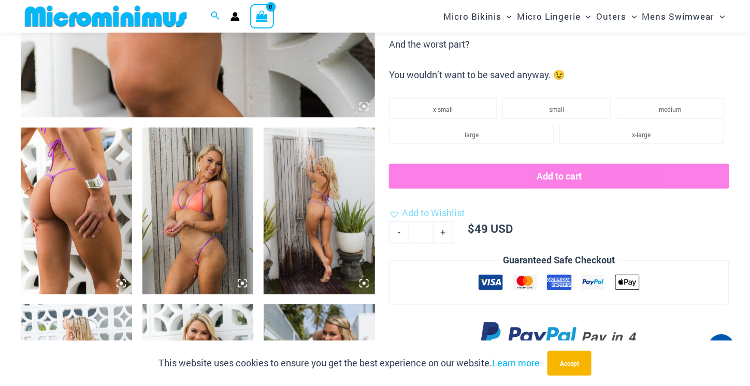
click at [208, 254] on img at bounding box center [197, 211] width 111 height 167
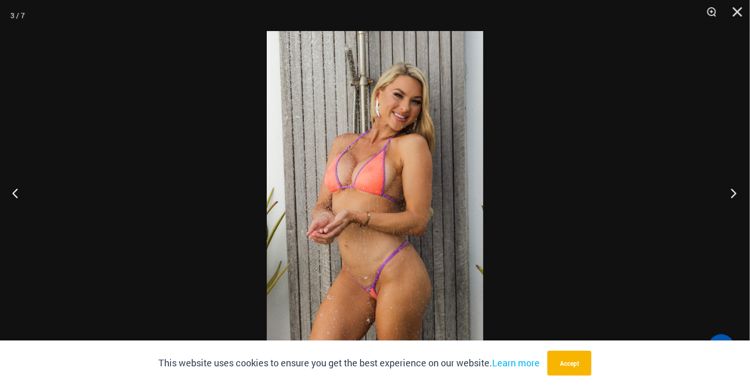
click at [732, 192] on button "Next" at bounding box center [730, 193] width 39 height 52
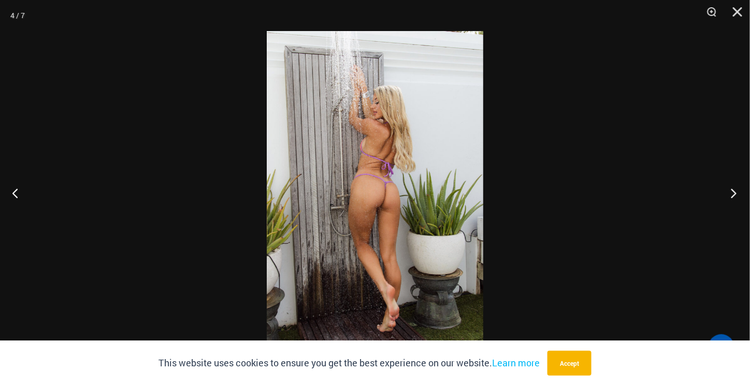
click at [732, 192] on button "Next" at bounding box center [730, 193] width 39 height 52
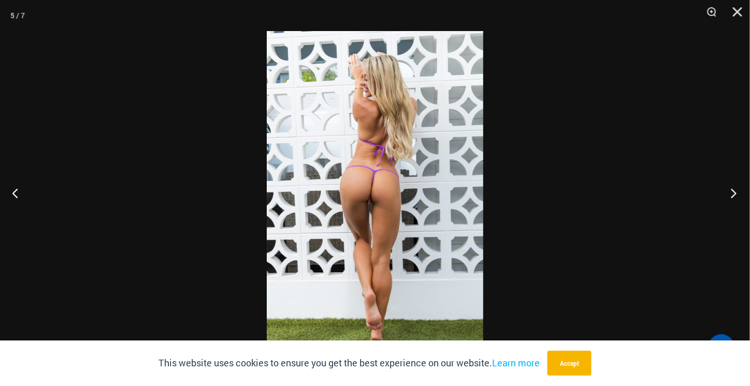
click at [732, 191] on button "Next" at bounding box center [730, 193] width 39 height 52
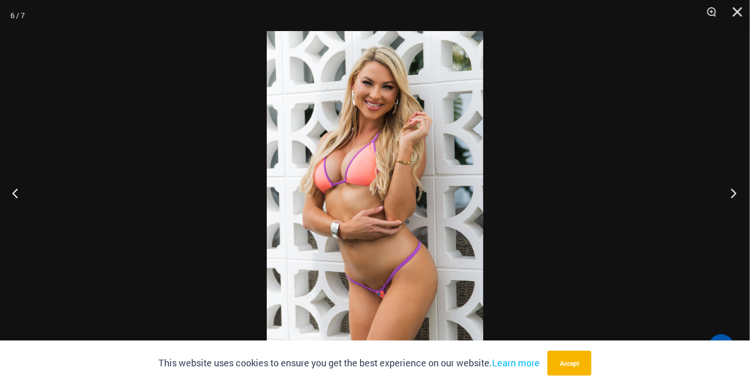
click at [731, 187] on button "Next" at bounding box center [730, 193] width 39 height 52
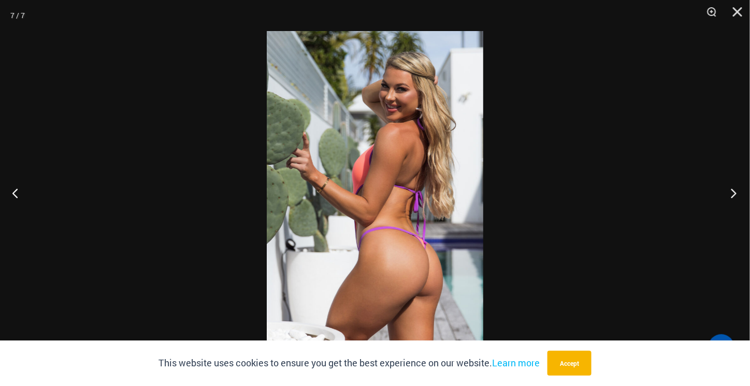
click at [731, 186] on button "Next" at bounding box center [730, 193] width 39 height 52
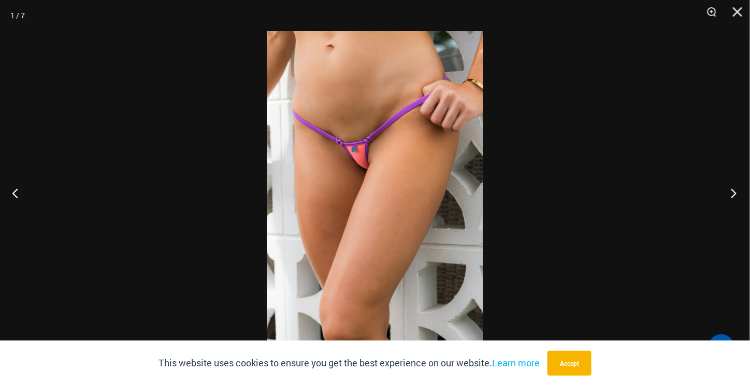
click at [731, 186] on button "Next" at bounding box center [730, 193] width 39 height 52
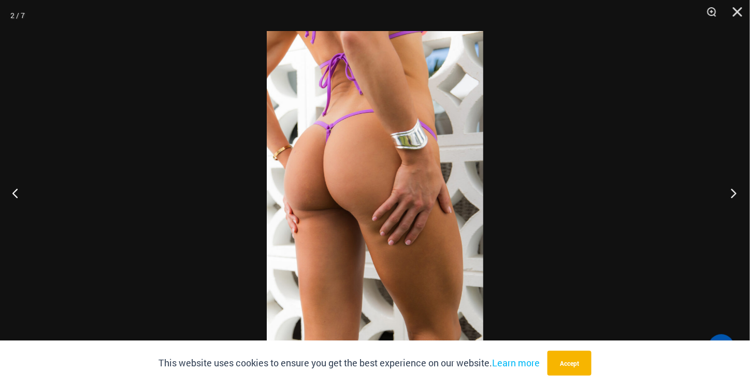
click at [731, 186] on button "Next" at bounding box center [730, 193] width 39 height 52
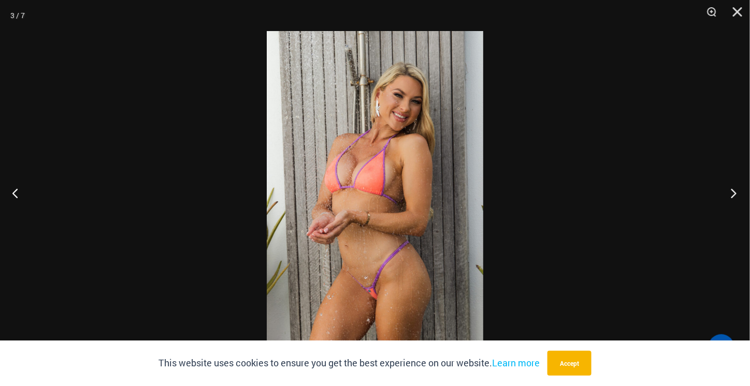
click at [731, 185] on button "Next" at bounding box center [730, 193] width 39 height 52
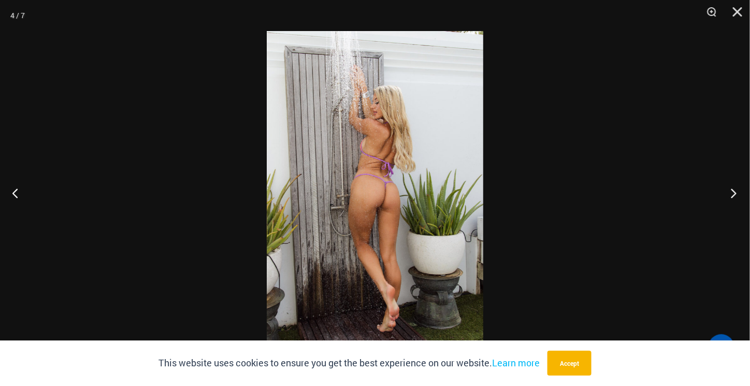
click at [731, 186] on button "Next" at bounding box center [730, 193] width 39 height 52
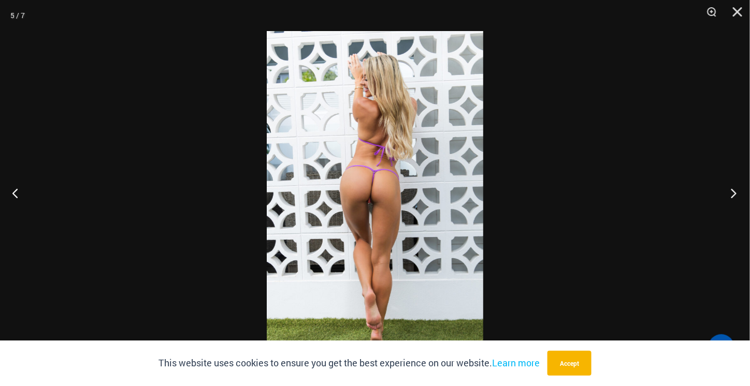
click at [731, 183] on button "Next" at bounding box center [730, 193] width 39 height 52
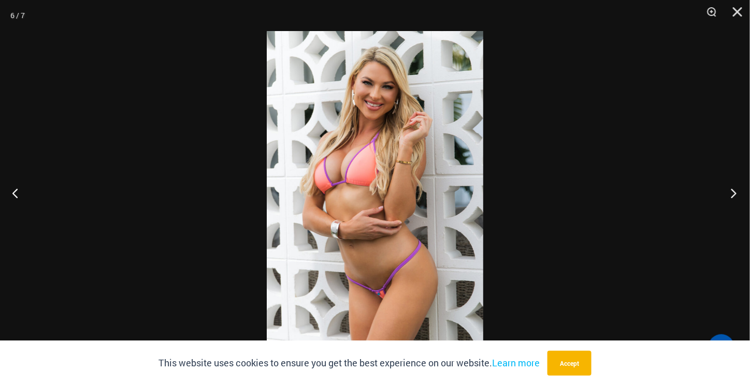
click at [731, 190] on button "Next" at bounding box center [730, 193] width 39 height 52
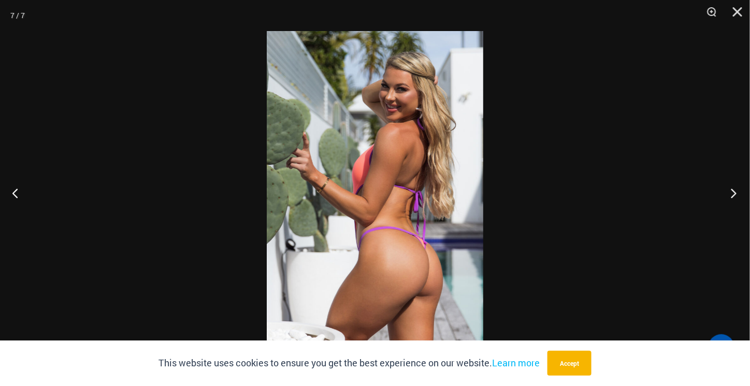
click at [731, 187] on button "Next" at bounding box center [730, 193] width 39 height 52
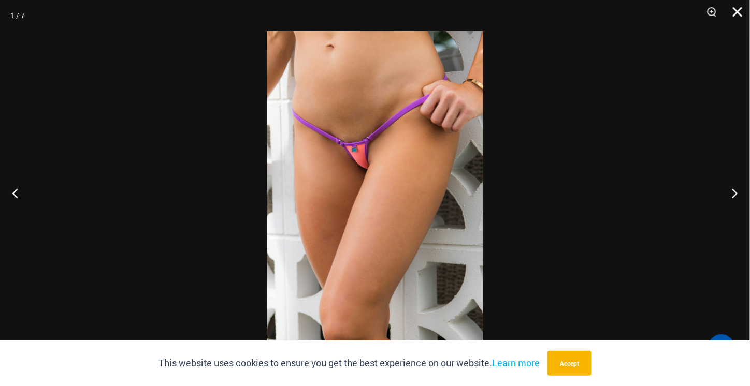
click at [739, 13] on button "Close" at bounding box center [734, 15] width 26 height 31
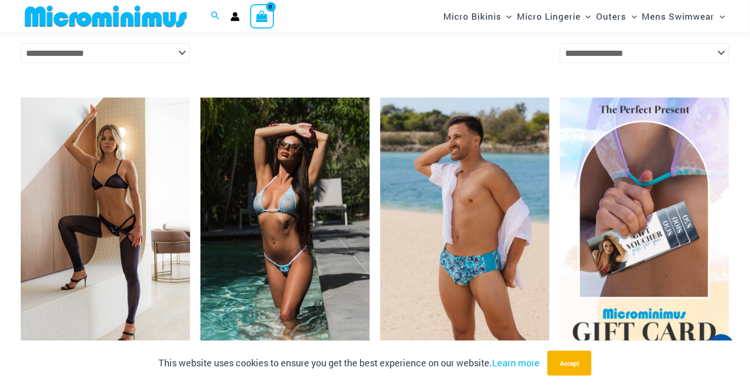
scroll to position [1544, 0]
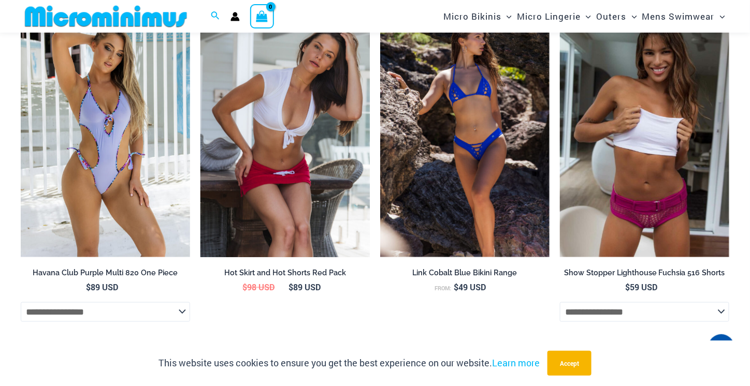
click at [286, 177] on img at bounding box center [284, 130] width 169 height 254
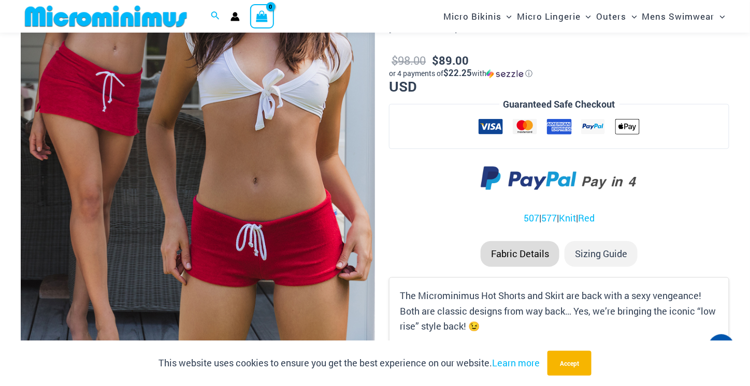
scroll to position [508, 0]
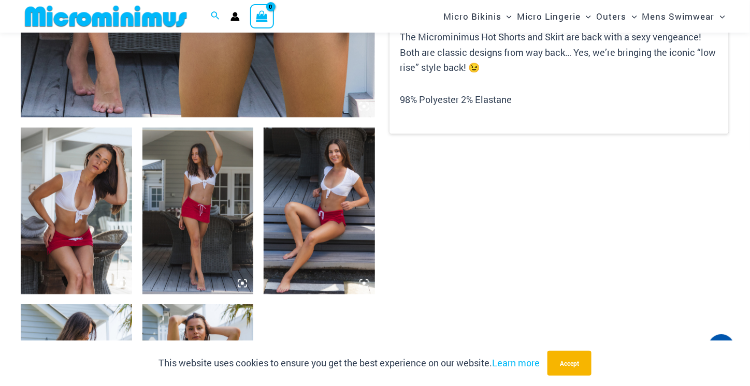
click at [202, 223] on img at bounding box center [197, 211] width 111 height 167
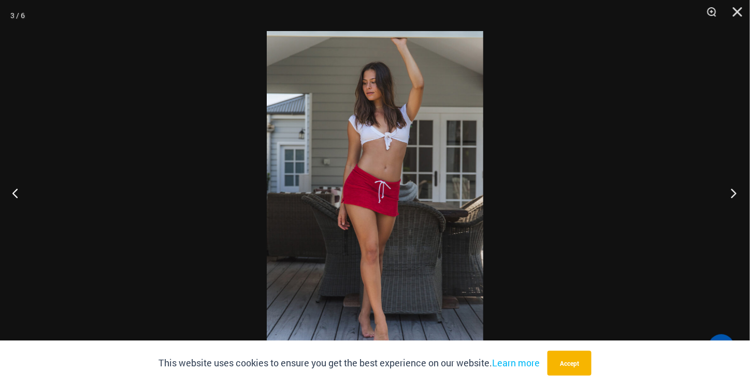
click at [736, 193] on button "Next" at bounding box center [730, 193] width 39 height 52
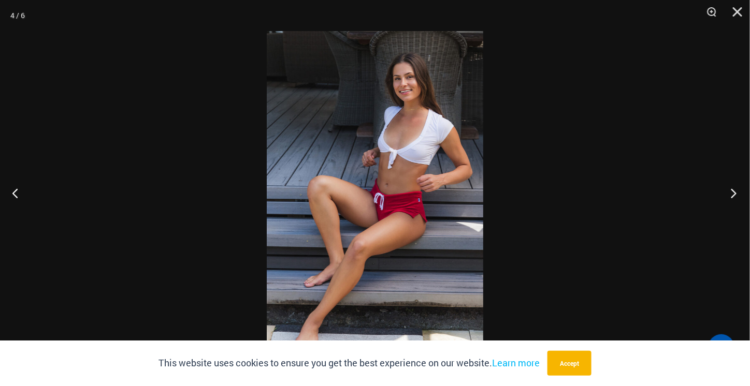
click at [736, 192] on button "Next" at bounding box center [730, 193] width 39 height 52
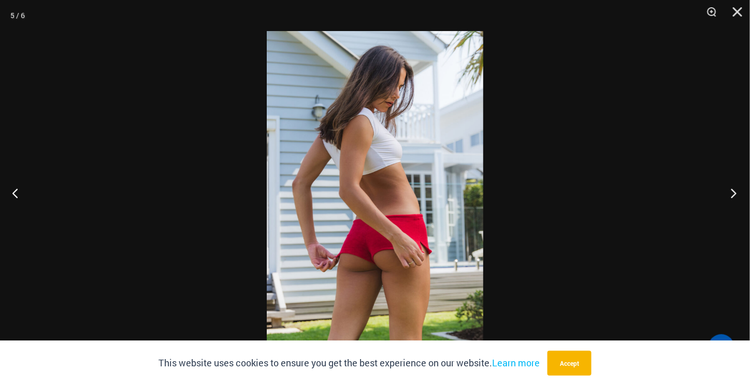
click at [736, 192] on button "Next" at bounding box center [730, 193] width 39 height 52
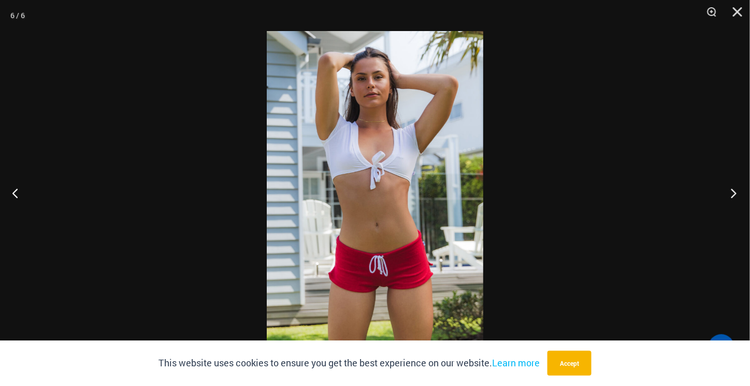
click at [735, 191] on button "Next" at bounding box center [730, 193] width 39 height 52
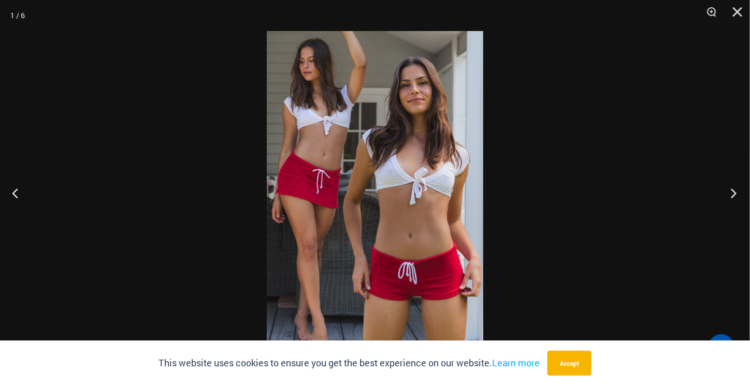
click at [735, 191] on button "Next" at bounding box center [730, 193] width 39 height 52
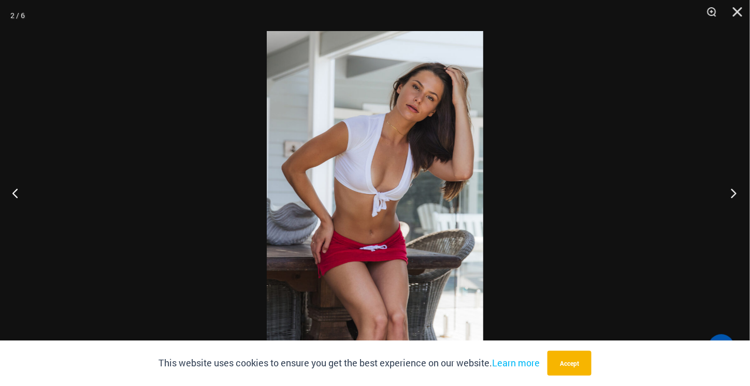
click at [735, 191] on button "Next" at bounding box center [730, 193] width 39 height 52
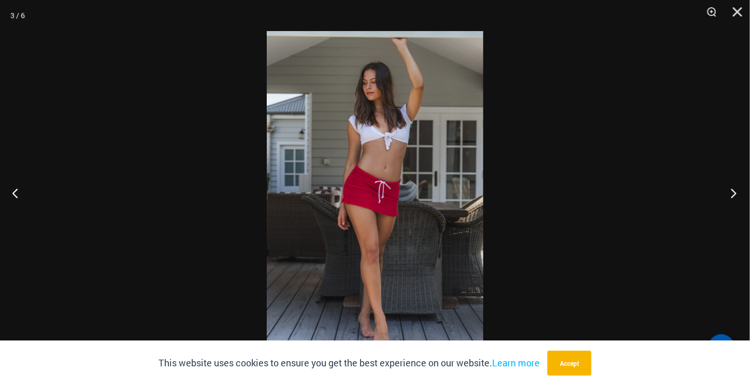
click at [735, 190] on button "Next" at bounding box center [730, 193] width 39 height 52
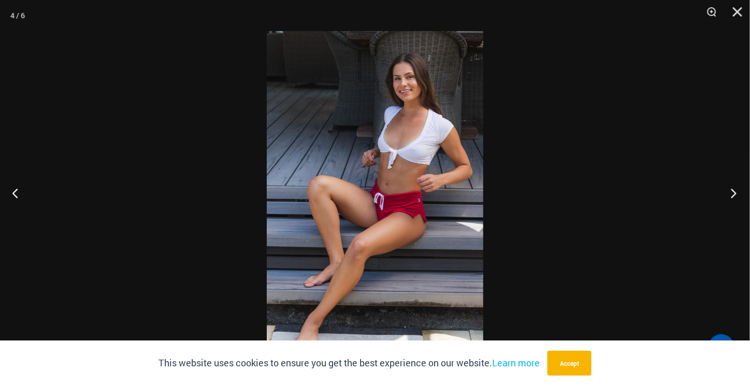
click at [735, 189] on button "Next" at bounding box center [730, 193] width 39 height 52
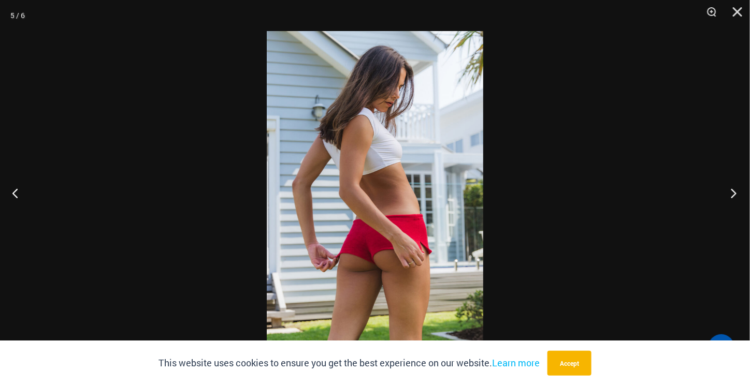
click at [735, 189] on button "Next" at bounding box center [730, 193] width 39 height 52
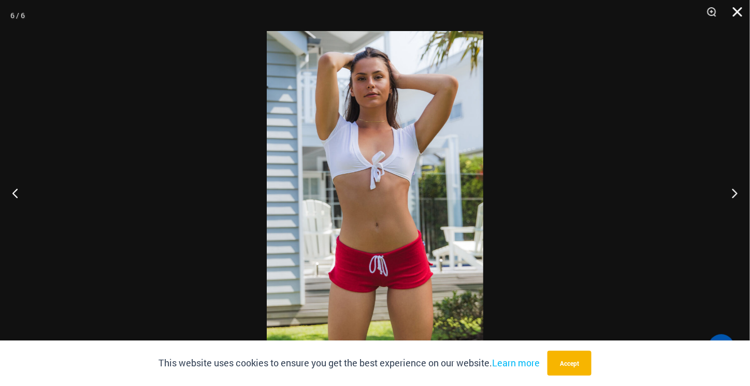
click at [733, 11] on button "Close" at bounding box center [734, 15] width 26 height 31
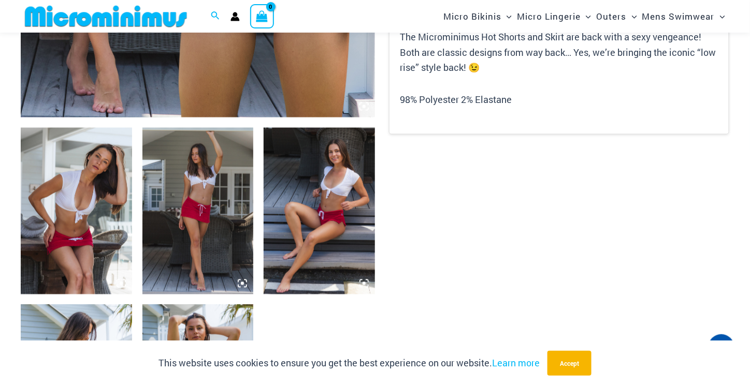
scroll to position [767, 0]
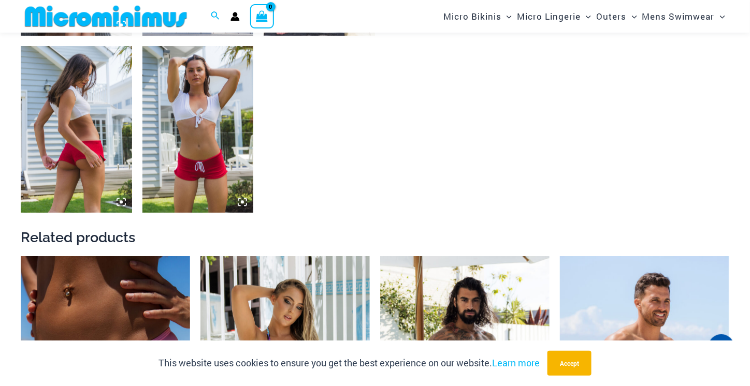
click at [81, 177] on img at bounding box center [76, 129] width 111 height 167
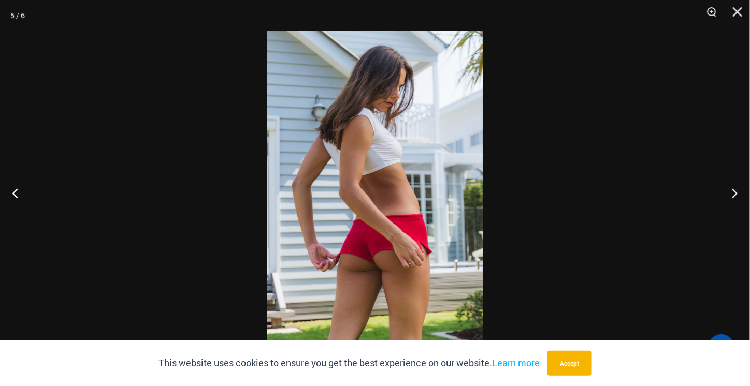
click at [81, 170] on div at bounding box center [375, 193] width 750 height 386
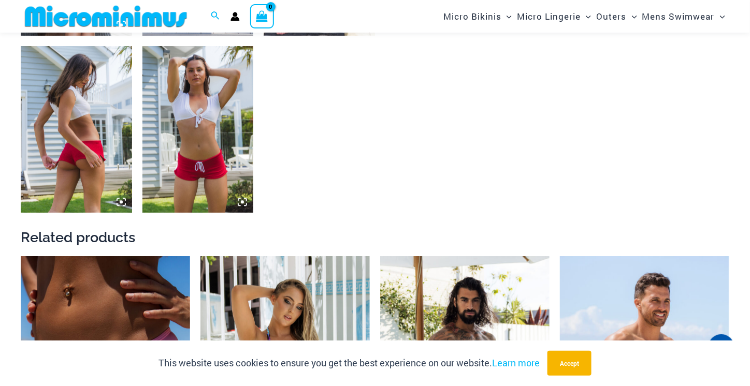
click at [84, 167] on img at bounding box center [76, 129] width 111 height 167
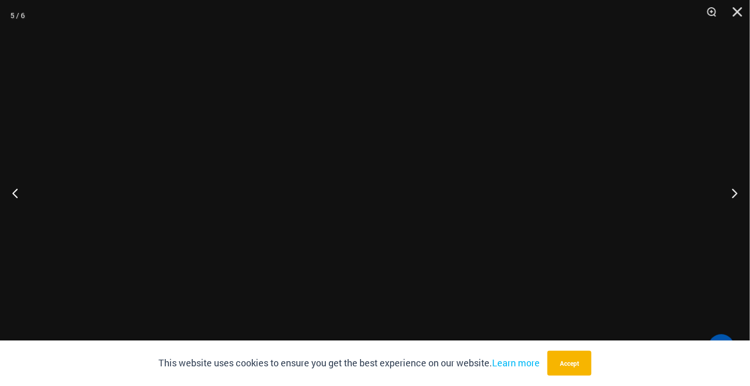
click at [85, 162] on div at bounding box center [375, 193] width 750 height 386
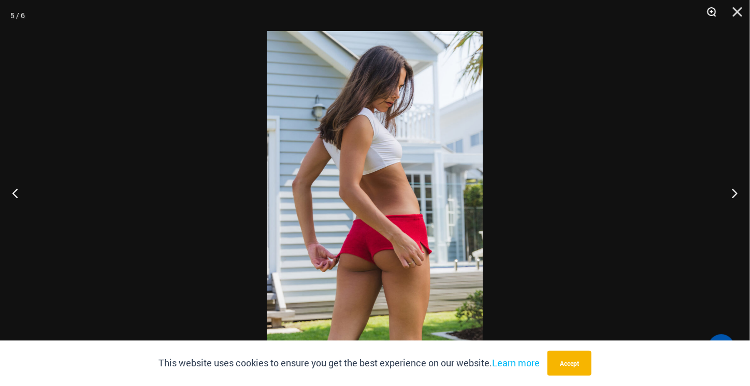
click at [715, 13] on button "Zoom" at bounding box center [708, 15] width 26 height 31
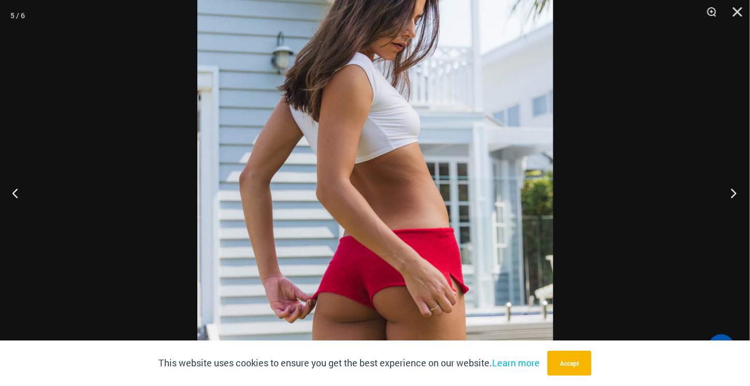
scroll to position [1148, 0]
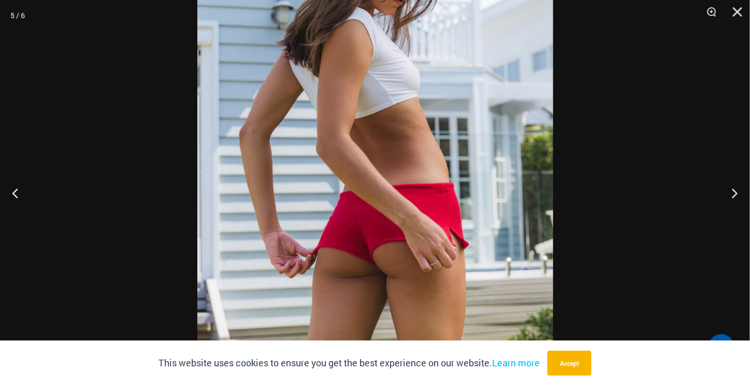
click at [657, 58] on div at bounding box center [375, 193] width 750 height 386
click at [735, 13] on button "Close" at bounding box center [734, 15] width 26 height 31
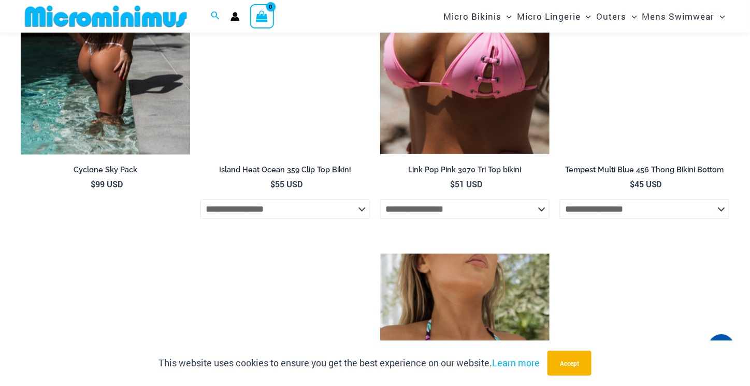
scroll to position [2442, 0]
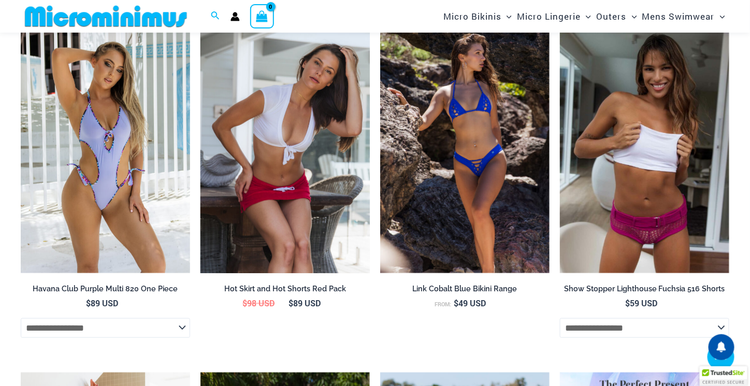
scroll to position [1544, 0]
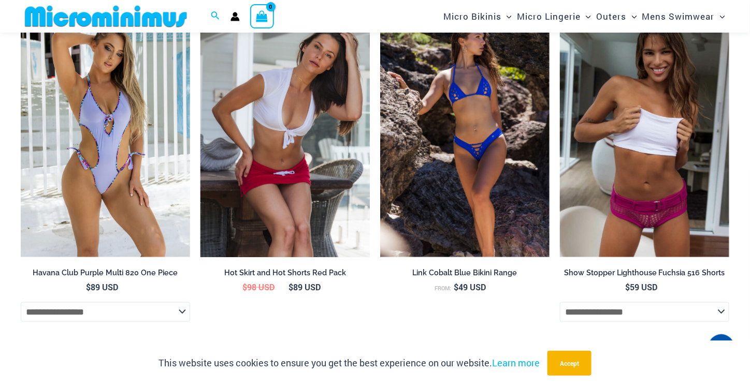
click at [320, 158] on img at bounding box center [284, 130] width 169 height 254
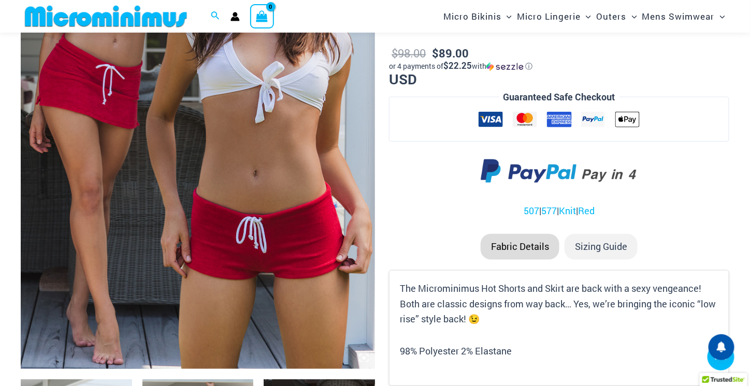
scroll to position [513, 0]
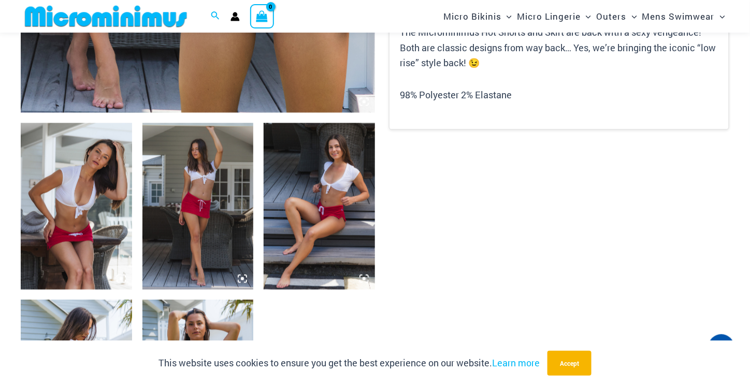
click at [118, 215] on img at bounding box center [76, 206] width 111 height 167
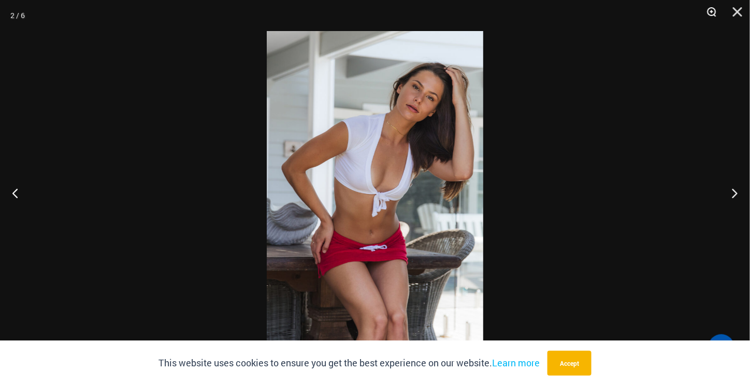
click at [713, 7] on button "Zoom" at bounding box center [708, 15] width 26 height 31
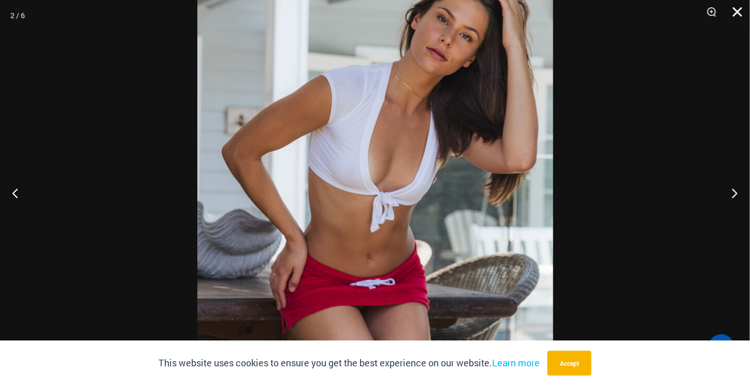
click at [734, 9] on button "Close" at bounding box center [734, 15] width 26 height 31
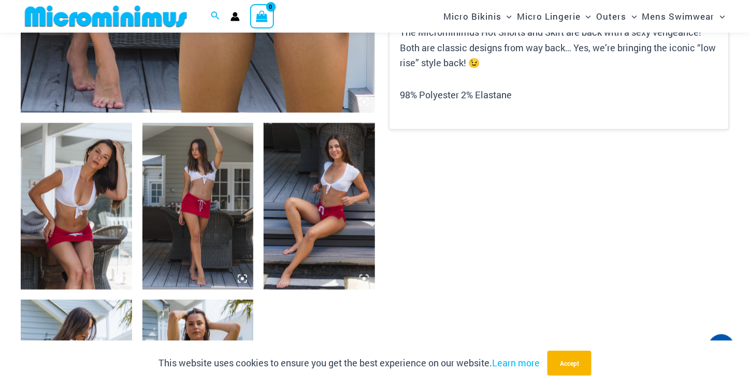
click at [195, 178] on img at bounding box center [197, 206] width 111 height 167
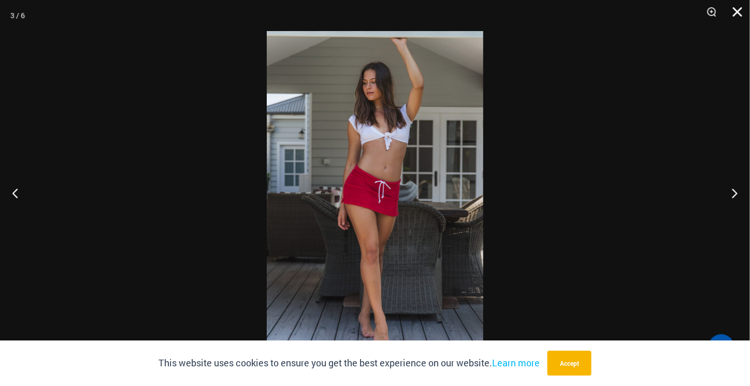
click at [741, 9] on button "Close" at bounding box center [734, 15] width 26 height 31
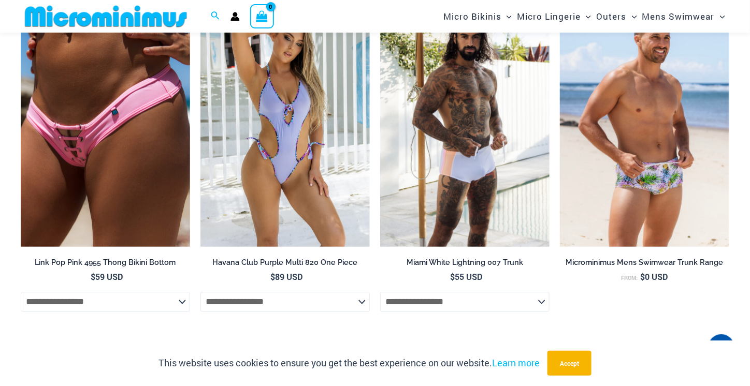
scroll to position [772, 0]
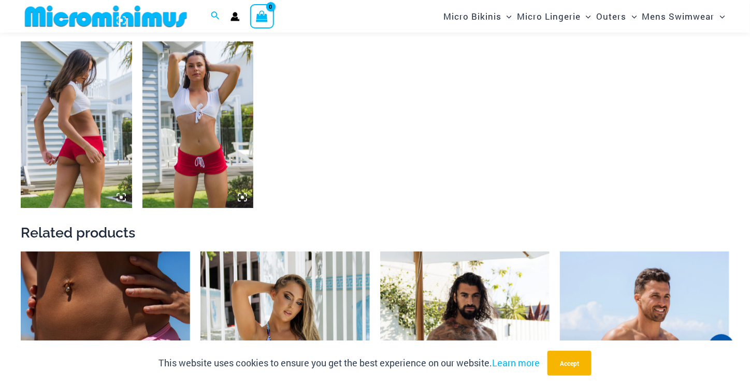
click at [86, 153] on img at bounding box center [76, 124] width 111 height 167
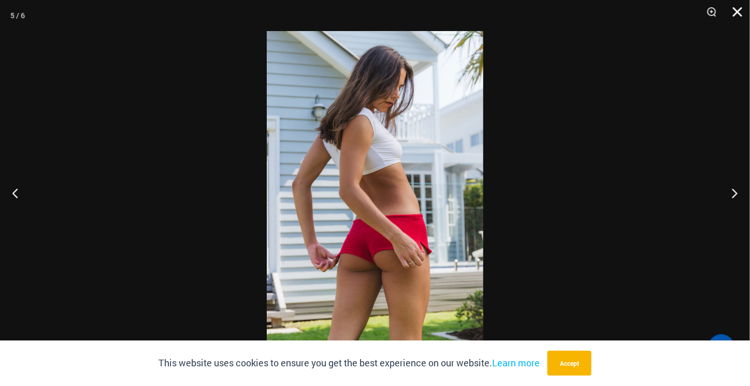
click at [740, 3] on button "Close" at bounding box center [734, 15] width 26 height 31
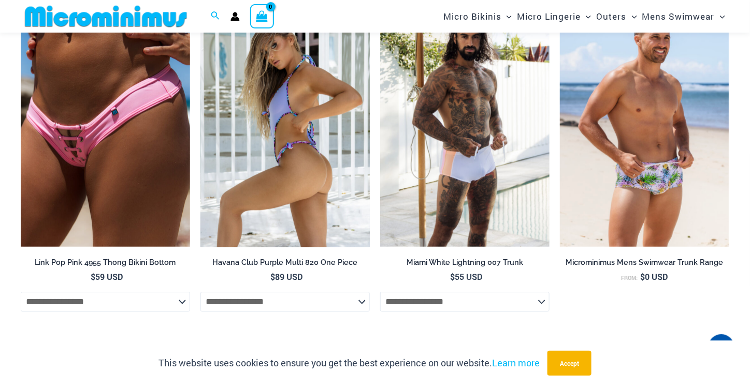
scroll to position [1289, 0]
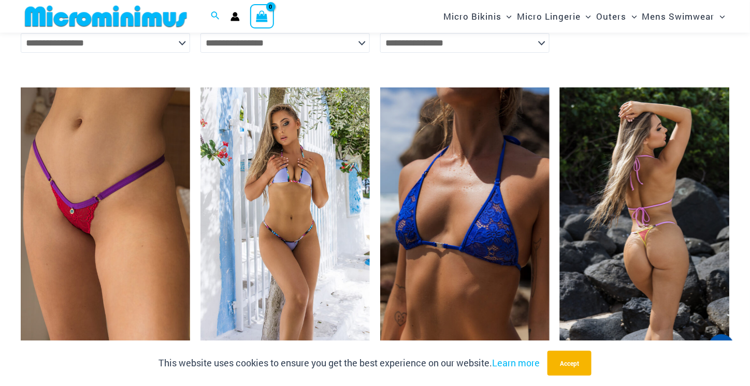
click at [670, 192] on img at bounding box center [644, 215] width 169 height 254
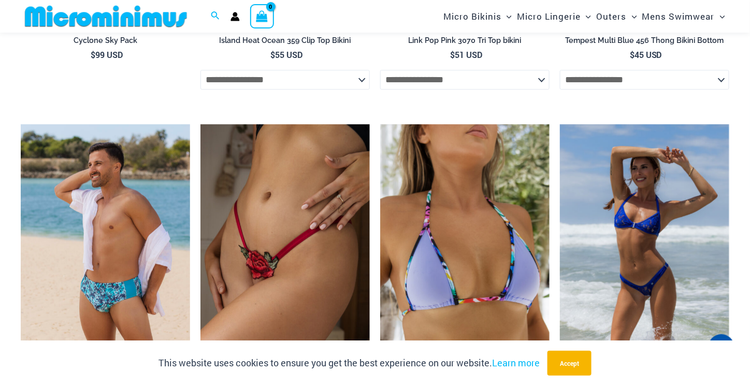
scroll to position [2572, 0]
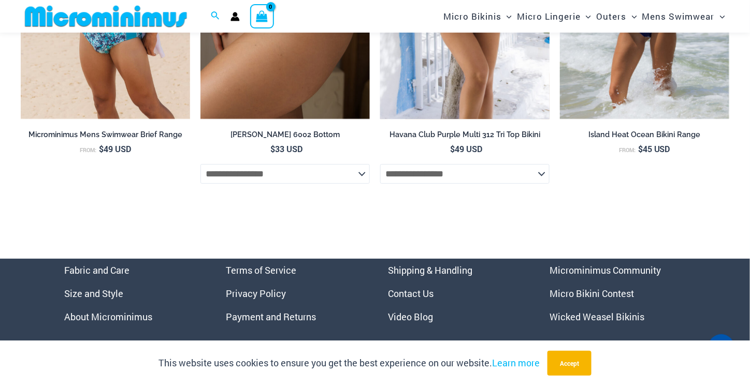
click at [536, 182] on select "**********" at bounding box center [464, 174] width 169 height 20
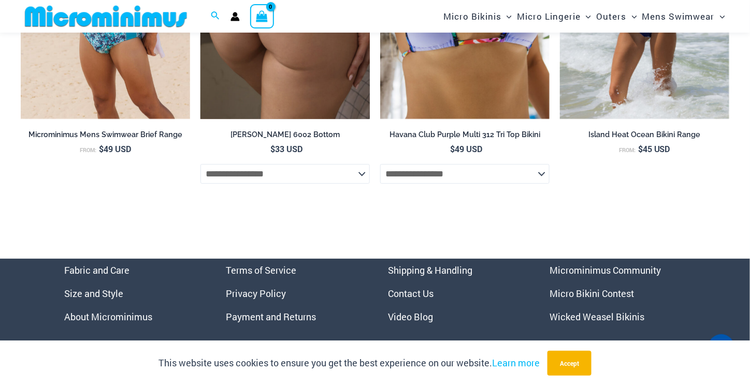
click at [364, 184] on select "**********" at bounding box center [284, 174] width 169 height 20
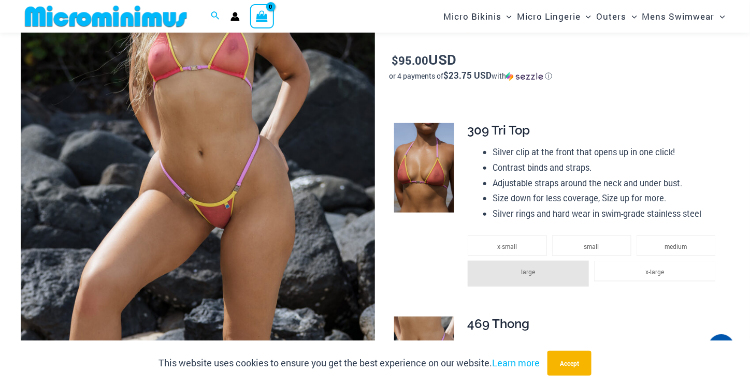
scroll to position [508, 0]
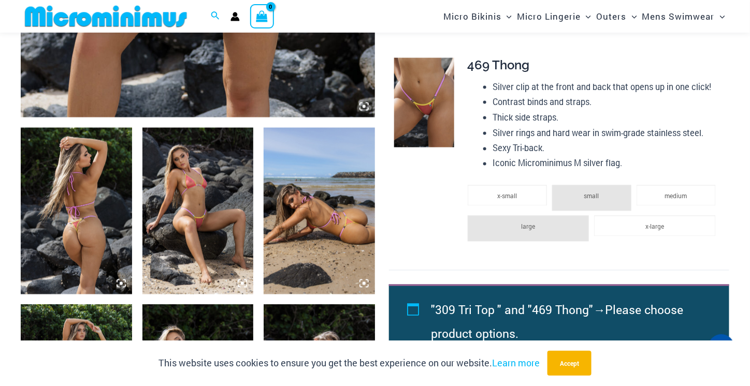
click at [373, 219] on img at bounding box center [319, 211] width 111 height 167
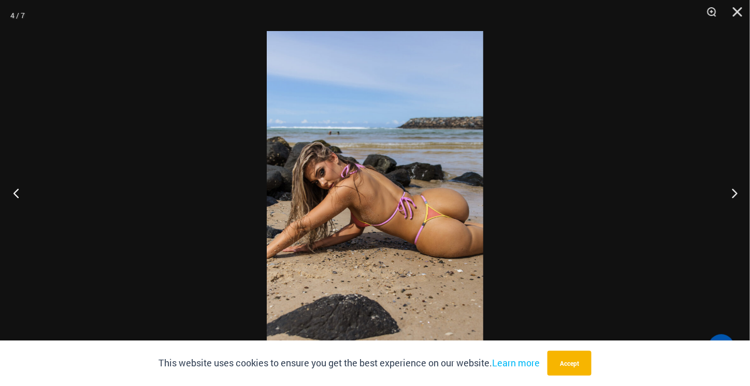
click at [18, 191] on button "Previous" at bounding box center [19, 193] width 39 height 52
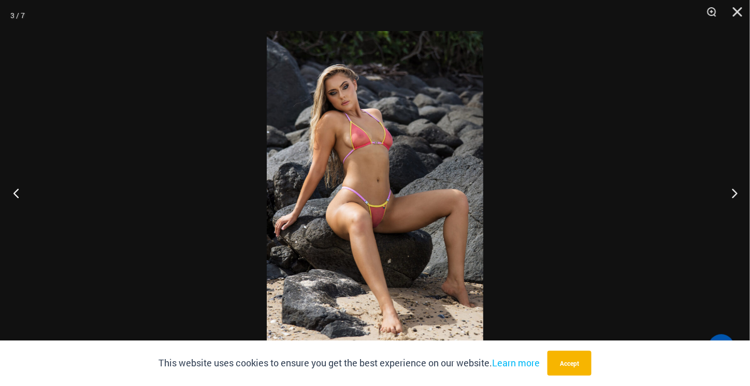
click at [18, 191] on button "Previous" at bounding box center [19, 193] width 39 height 52
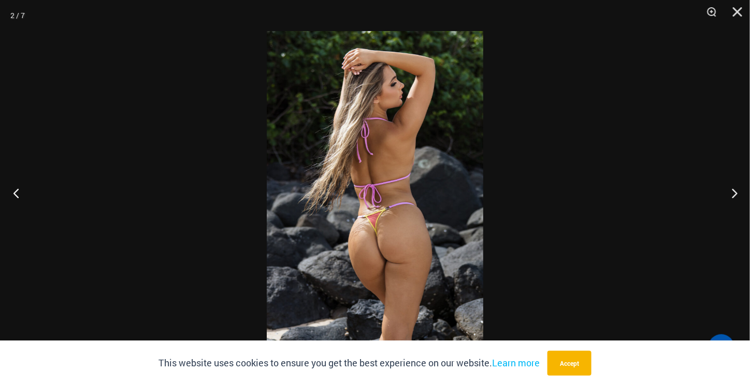
click at [19, 190] on button "Previous" at bounding box center [19, 193] width 39 height 52
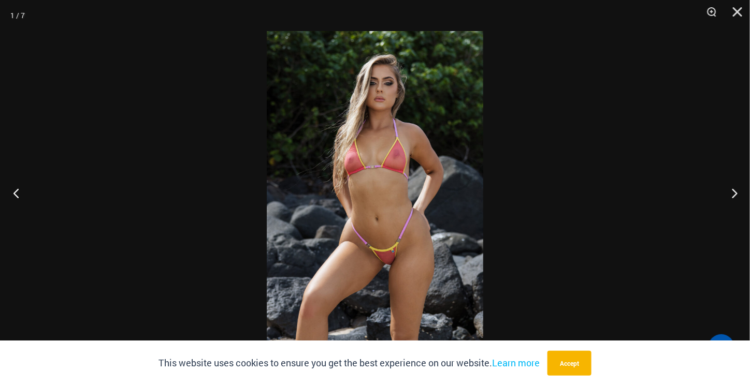
click at [18, 190] on button "Previous" at bounding box center [19, 193] width 39 height 52
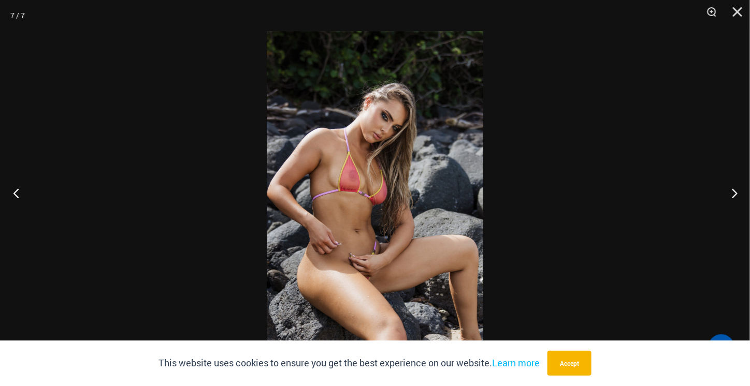
click at [17, 190] on button "Previous" at bounding box center [19, 193] width 39 height 52
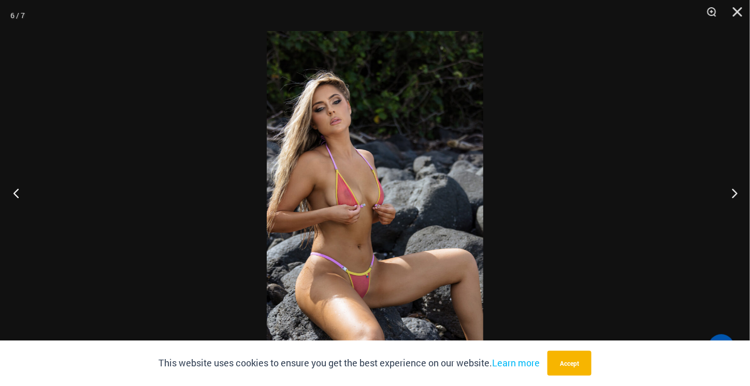
click at [18, 190] on button "Previous" at bounding box center [19, 193] width 39 height 52
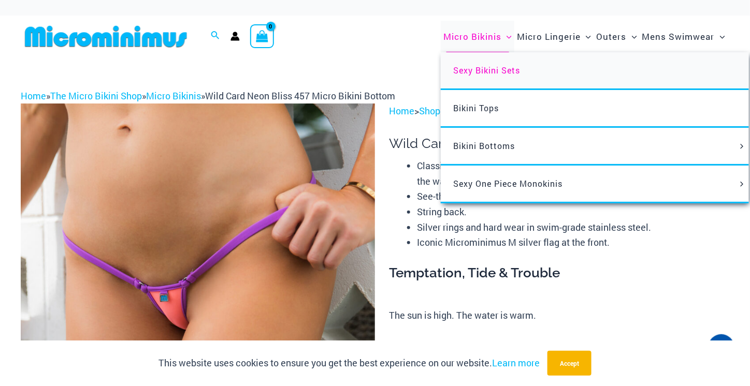
click at [471, 63] on link "Sexy Bikini Sets" at bounding box center [595, 71] width 308 height 38
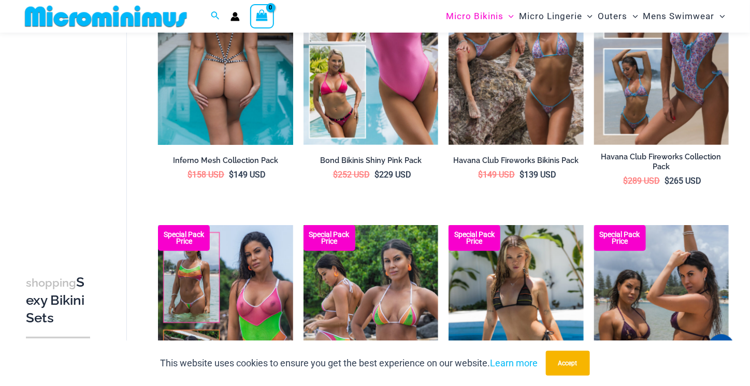
scroll to position [1026, 0]
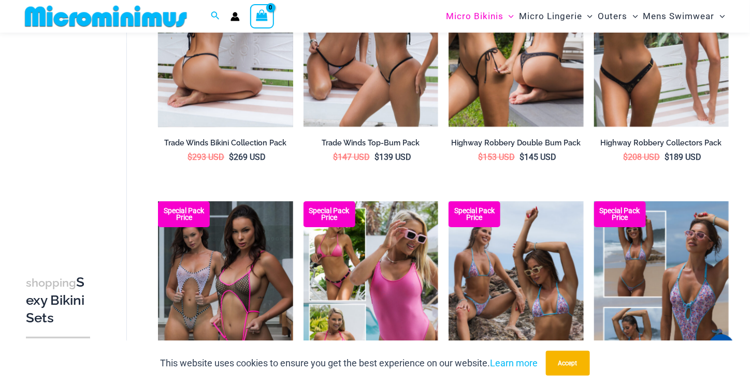
click at [239, 77] on img at bounding box center [225, 26] width 135 height 202
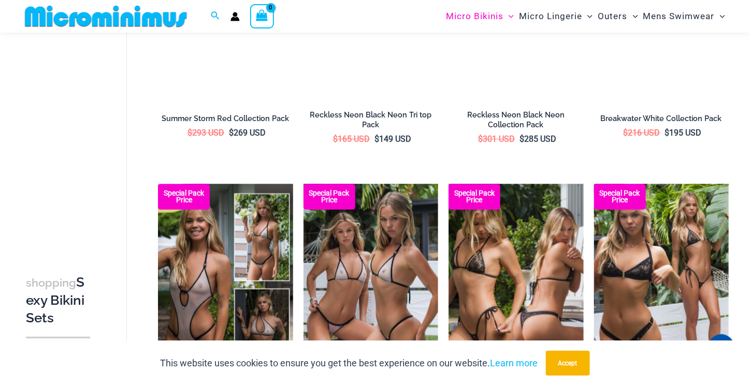
scroll to position [509, 0]
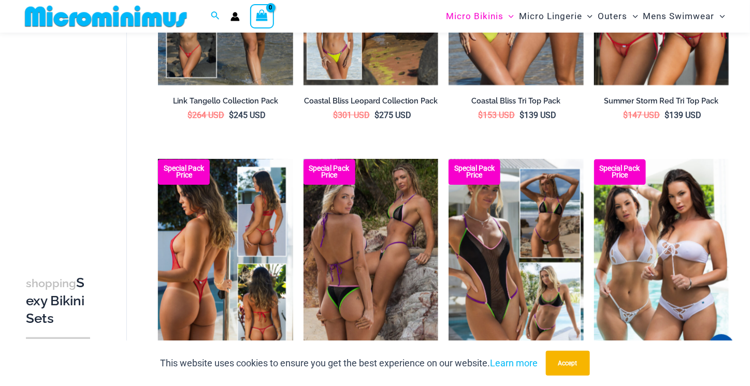
click at [220, 250] on img at bounding box center [225, 260] width 135 height 202
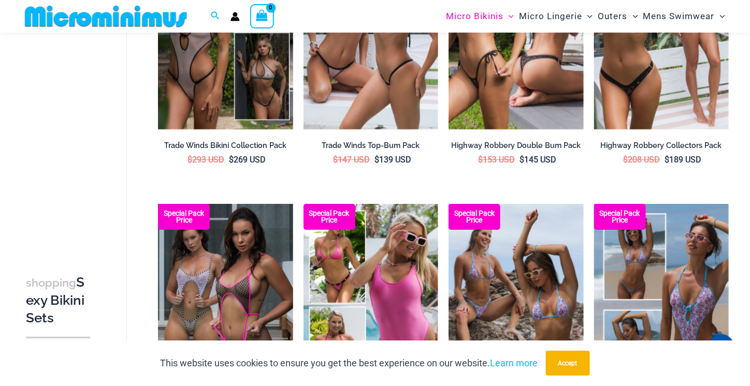
scroll to position [1283, 0]
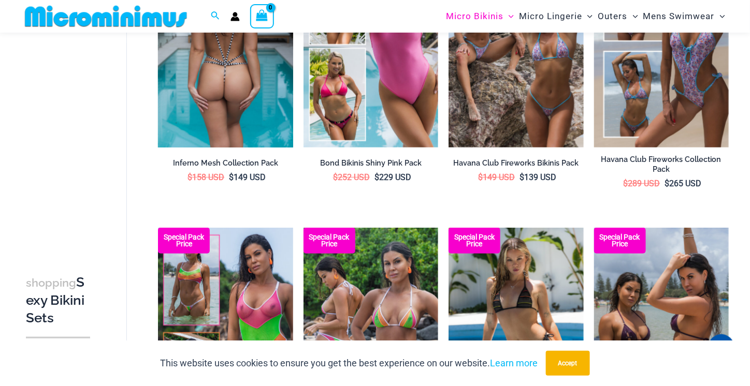
click at [259, 110] on img at bounding box center [225, 46] width 135 height 202
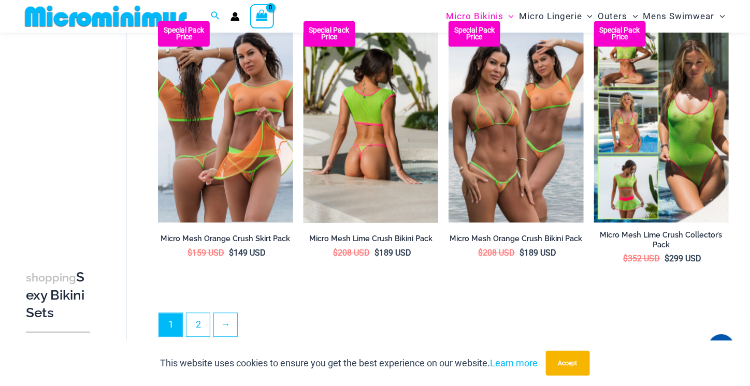
scroll to position [2277, 0]
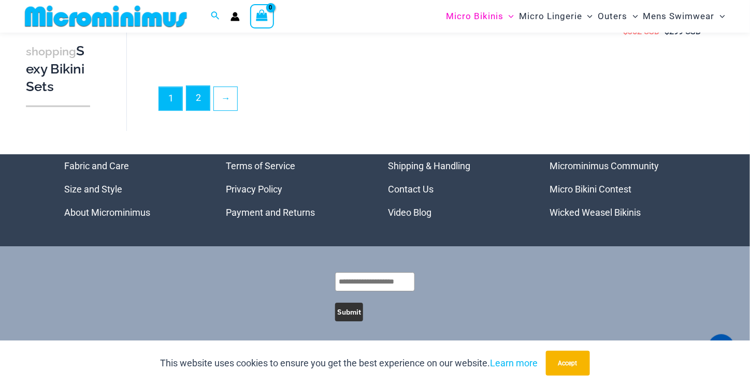
click at [201, 101] on link "2" at bounding box center [197, 98] width 23 height 24
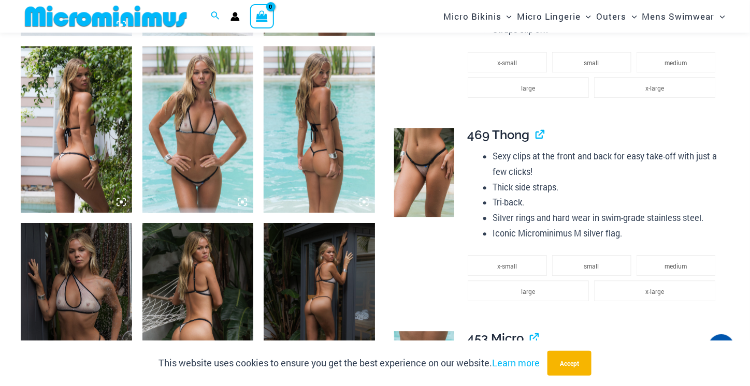
scroll to position [1026, 0]
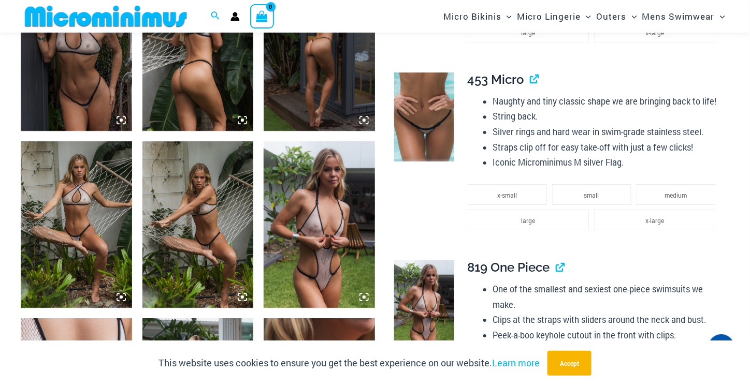
click at [315, 246] on img at bounding box center [319, 224] width 111 height 167
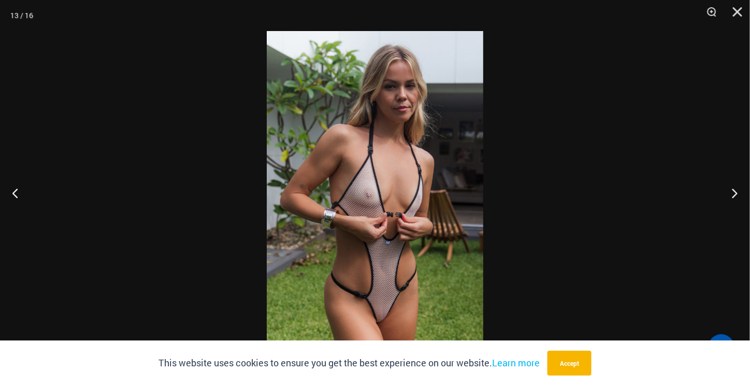
click at [315, 241] on img at bounding box center [375, 193] width 216 height 324
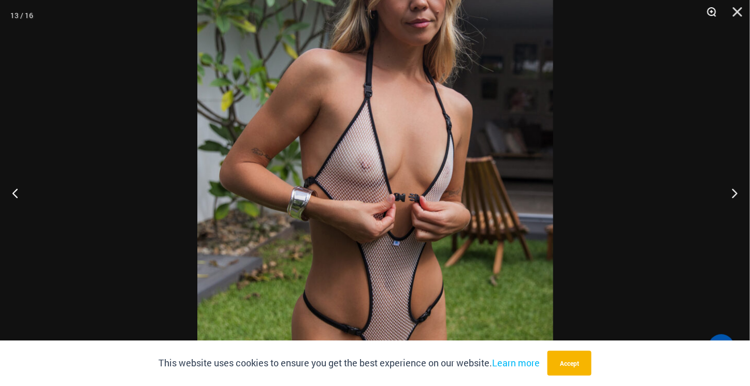
click at [716, 12] on button "Zoom" at bounding box center [708, 15] width 26 height 31
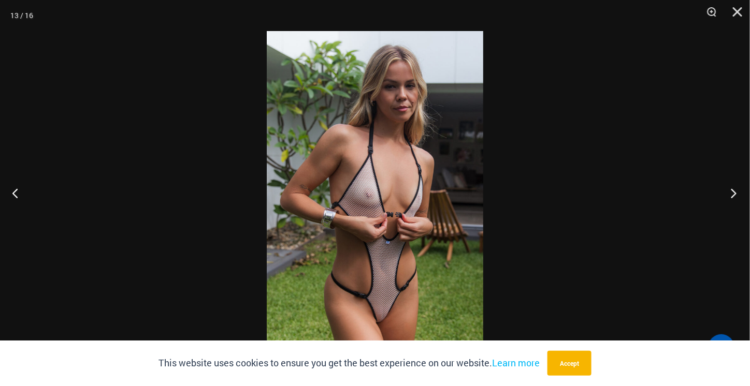
click at [735, 191] on button "Next" at bounding box center [730, 193] width 39 height 52
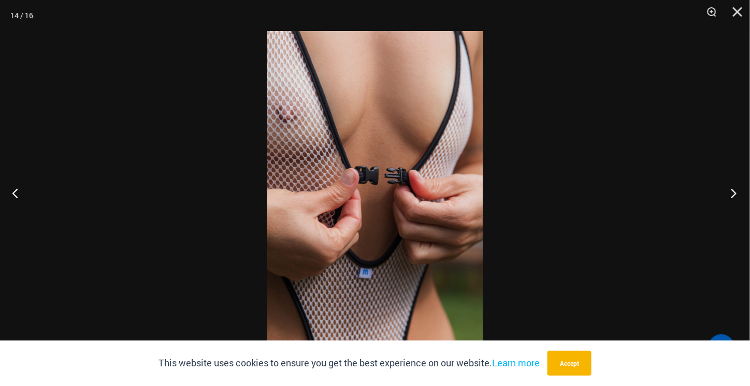
click at [735, 191] on button "Next" at bounding box center [730, 193] width 39 height 52
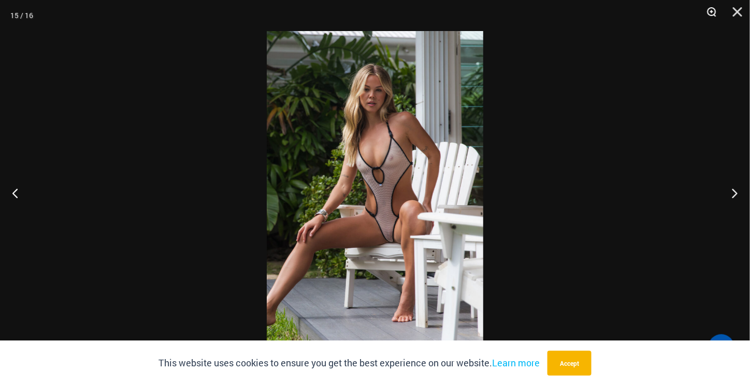
click at [714, 6] on button "Zoom" at bounding box center [708, 15] width 26 height 31
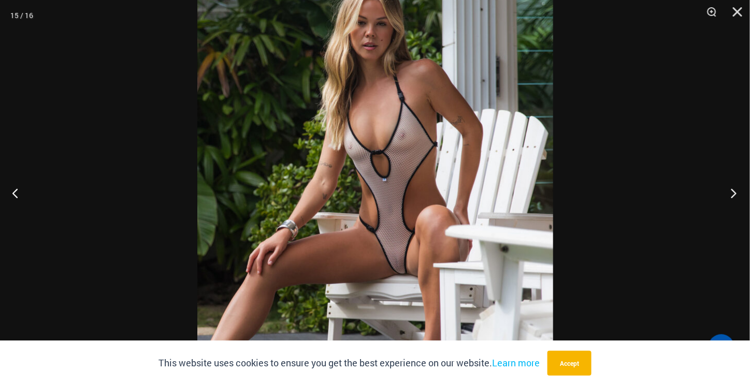
click at [736, 191] on button "Next" at bounding box center [730, 193] width 39 height 52
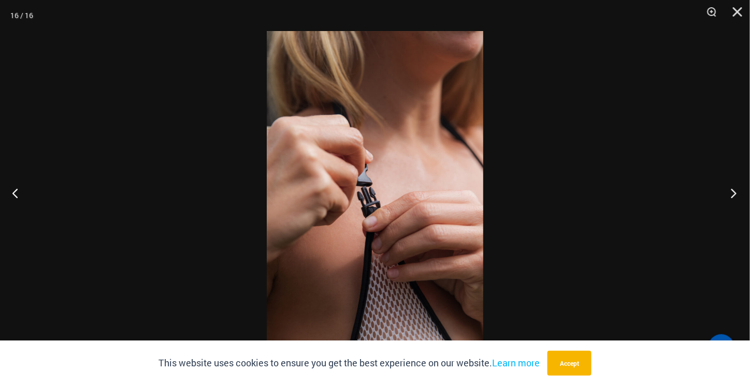
click at [736, 190] on button "Next" at bounding box center [730, 193] width 39 height 52
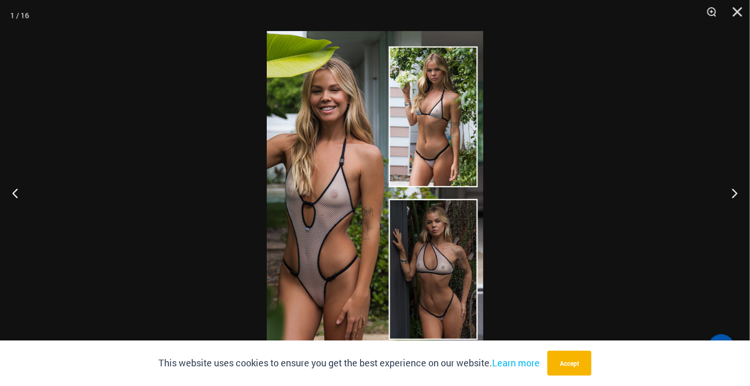
click at [442, 296] on img at bounding box center [375, 193] width 216 height 324
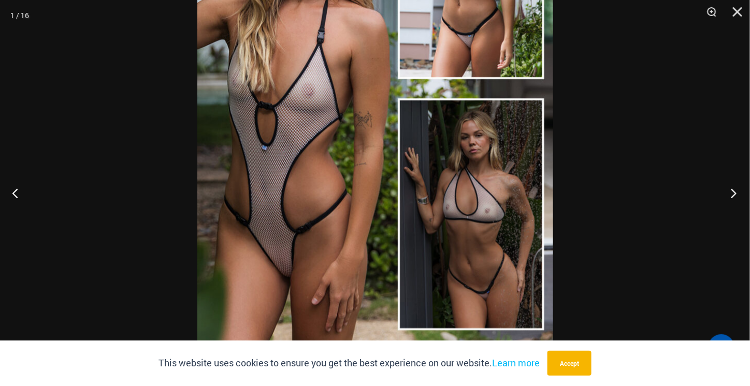
click at [741, 192] on button "Next" at bounding box center [730, 193] width 39 height 52
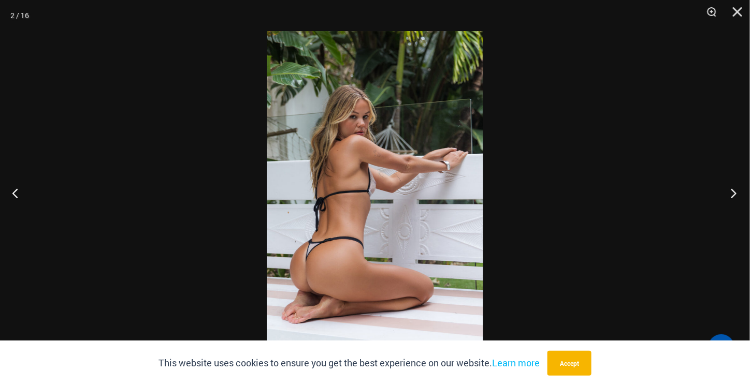
click at [737, 186] on button "Next" at bounding box center [730, 193] width 39 height 52
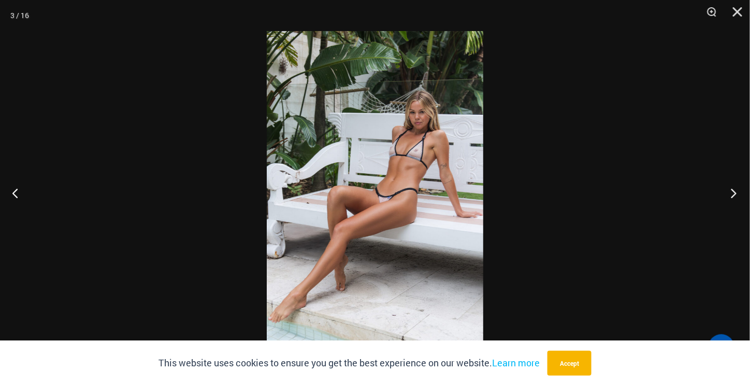
click at [736, 185] on button "Next" at bounding box center [730, 193] width 39 height 52
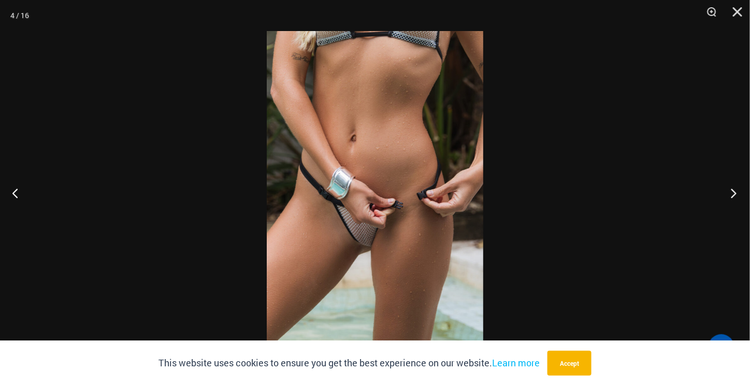
click at [735, 184] on button "Next" at bounding box center [730, 193] width 39 height 52
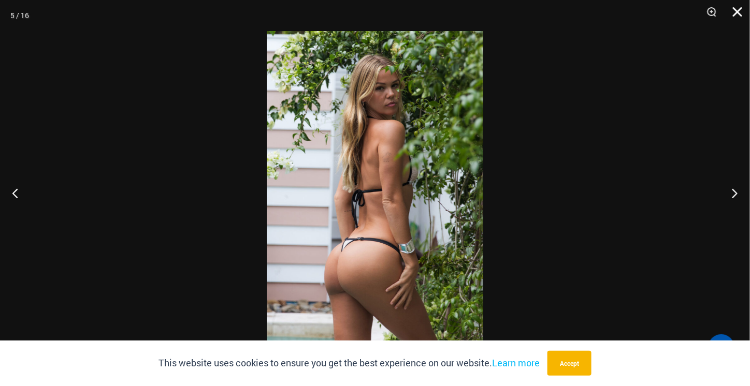
click at [742, 12] on button "Close" at bounding box center [734, 15] width 26 height 31
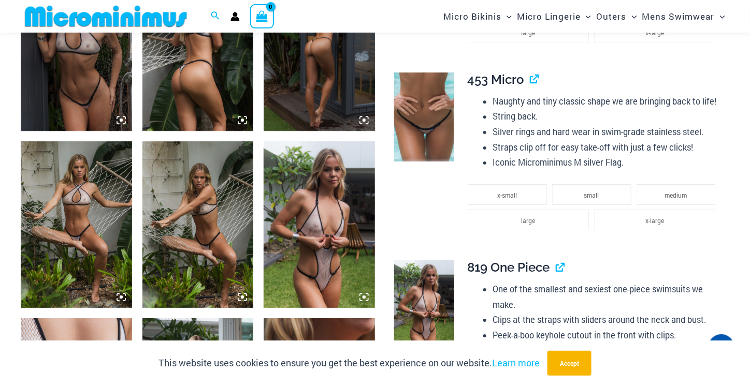
scroll to position [1285, 0]
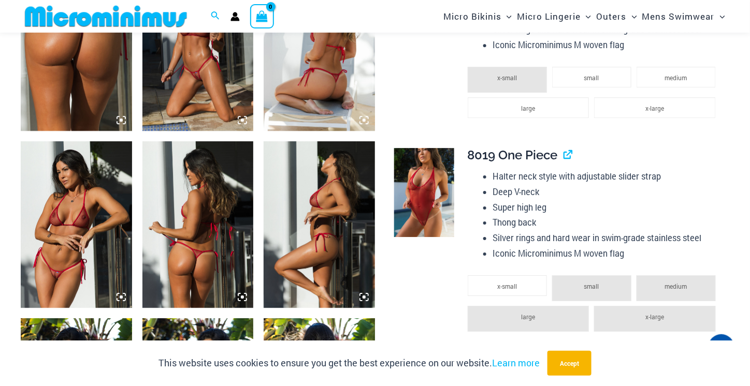
scroll to position [1285, 0]
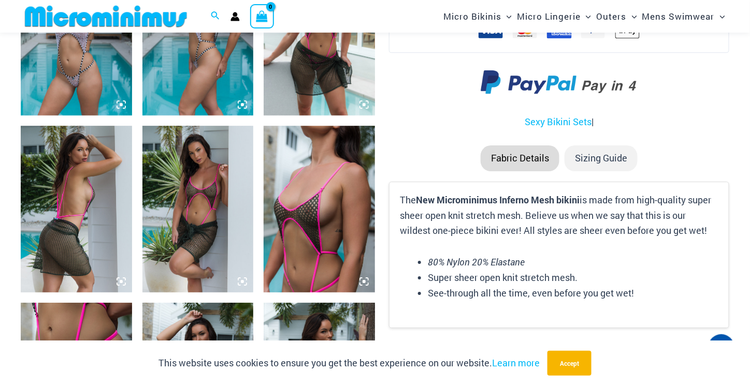
scroll to position [1300, 0]
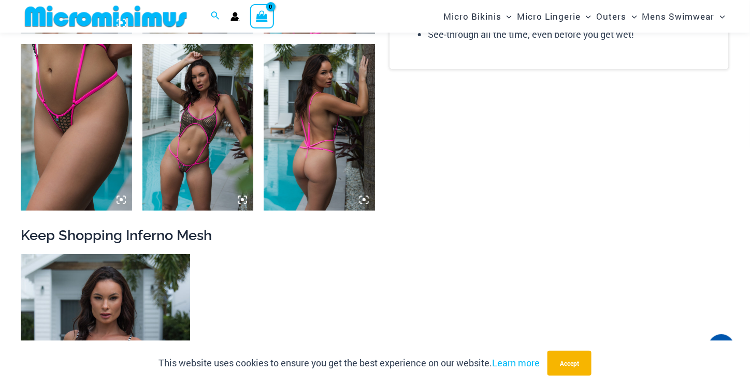
click at [204, 139] on img at bounding box center [197, 127] width 111 height 167
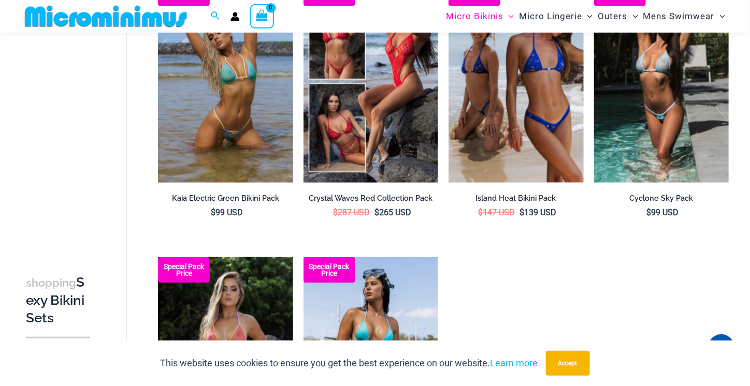
scroll to position [1789, 0]
